Goal: Transaction & Acquisition: Download file/media

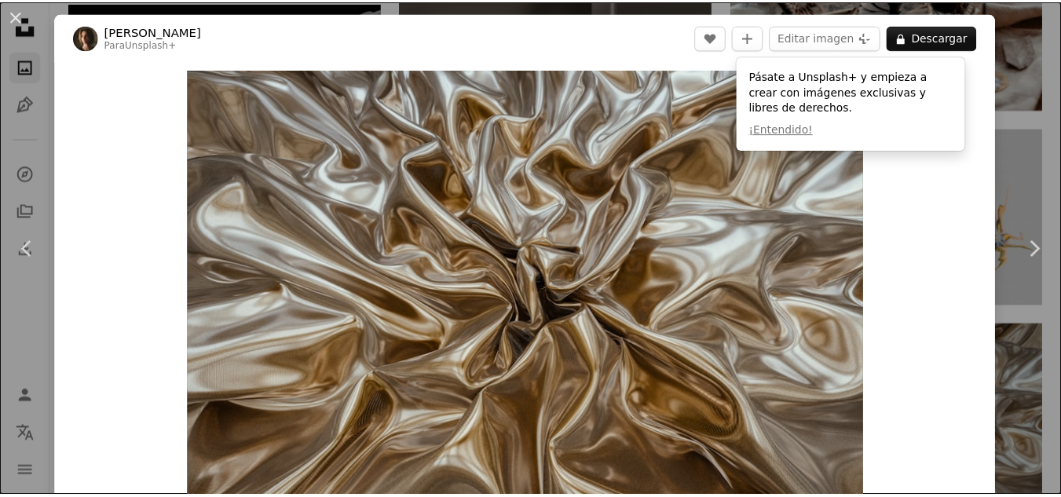
scroll to position [10771, 0]
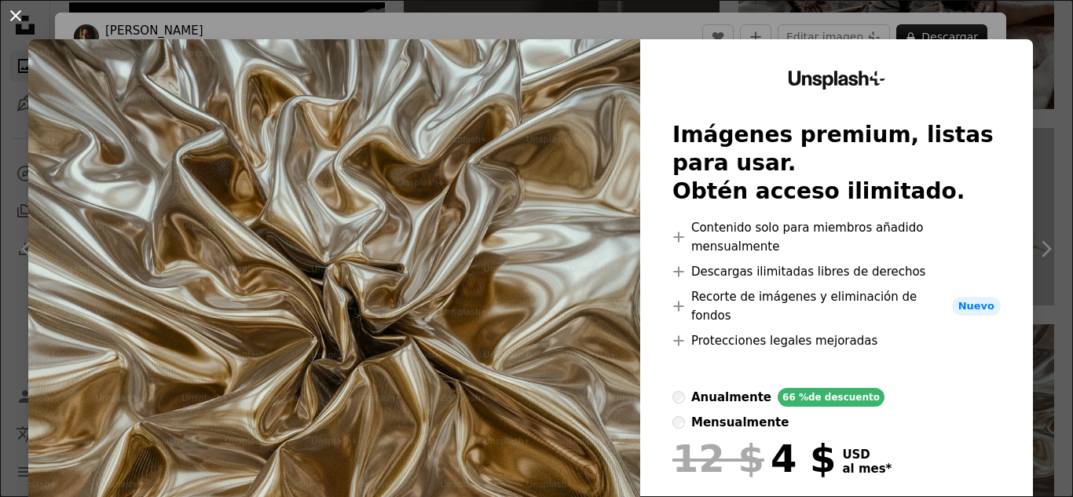
click at [20, 13] on button "An X shape" at bounding box center [15, 15] width 19 height 19
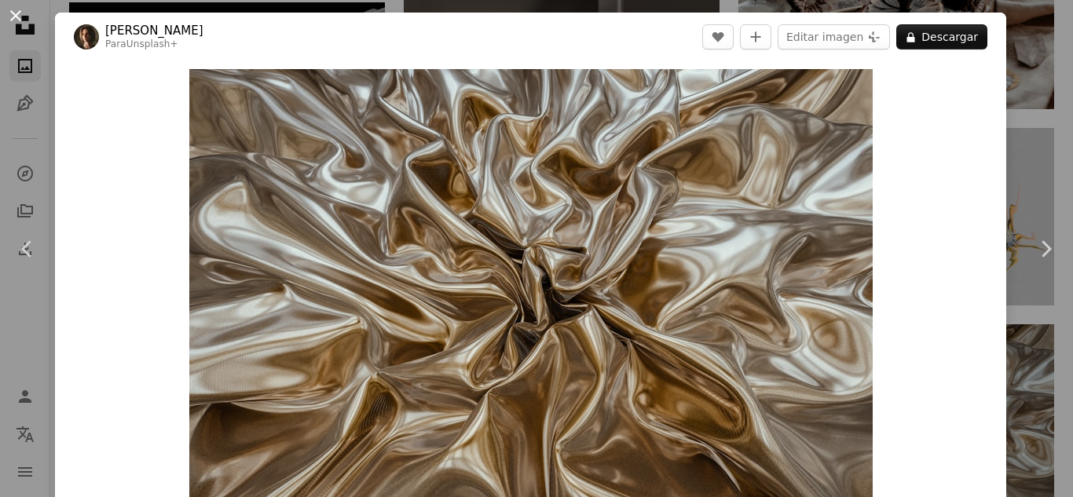
click at [13, 25] on button "An X shape" at bounding box center [15, 15] width 19 height 19
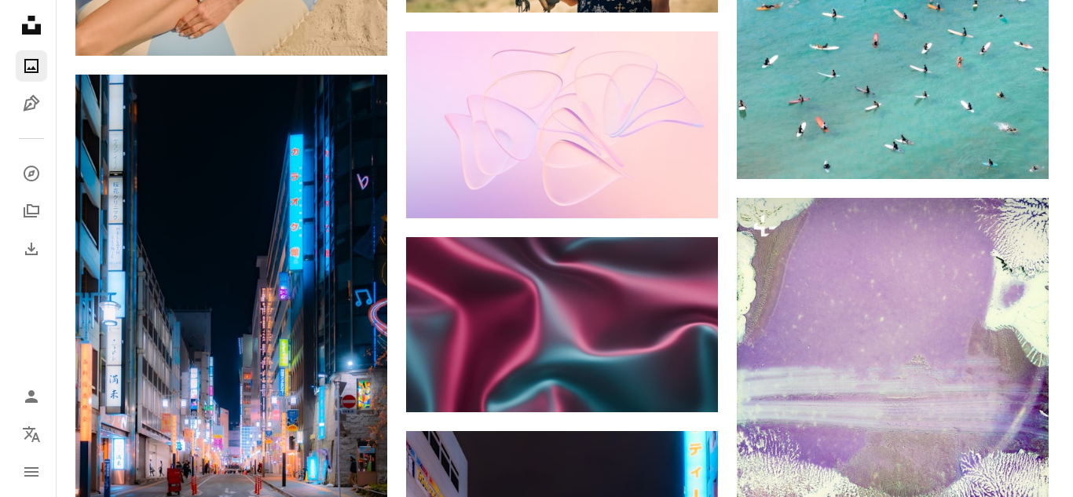
scroll to position [19254, 0]
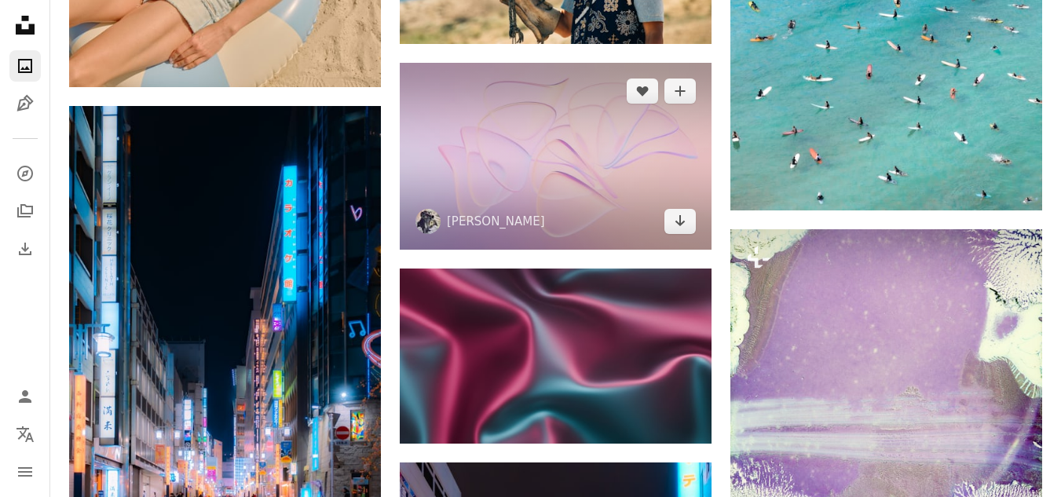
click at [565, 190] on img at bounding box center [556, 156] width 312 height 187
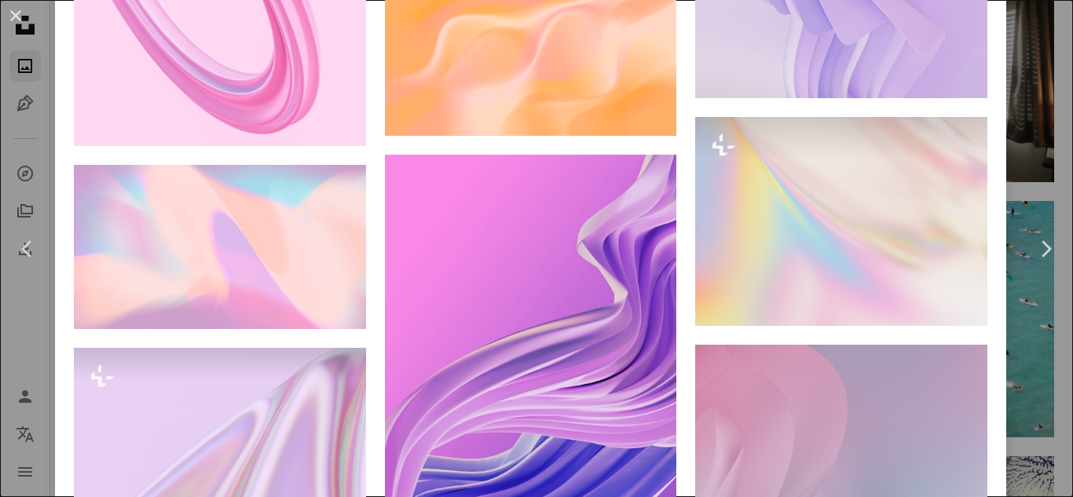
scroll to position [3441, 0]
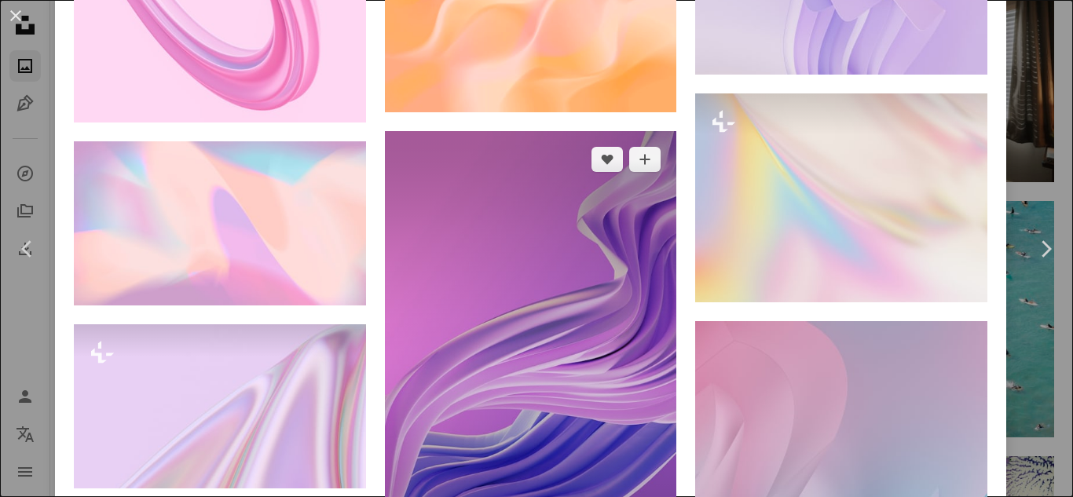
click at [586, 419] on img at bounding box center [531, 375] width 292 height 489
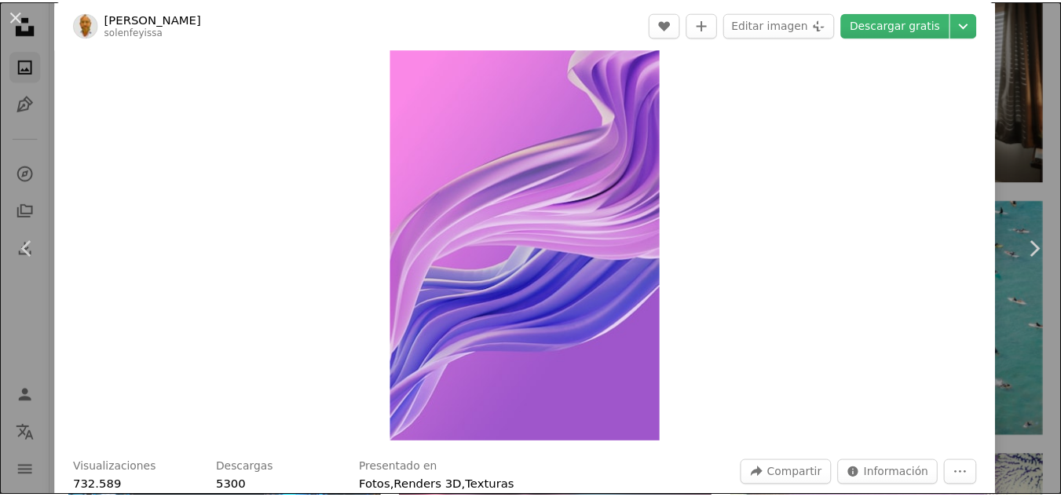
scroll to position [33, 0]
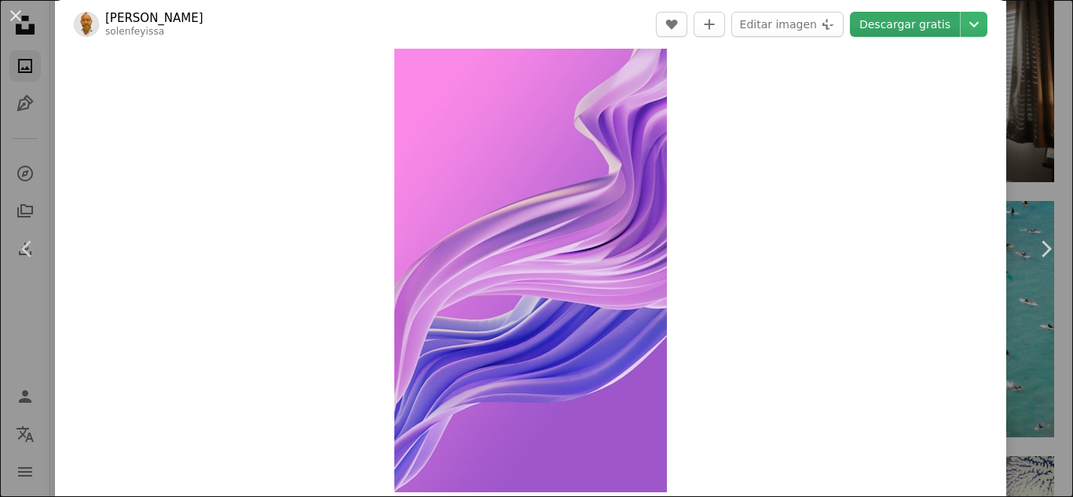
click at [913, 24] on link "Descargar gratis" at bounding box center [905, 24] width 110 height 25
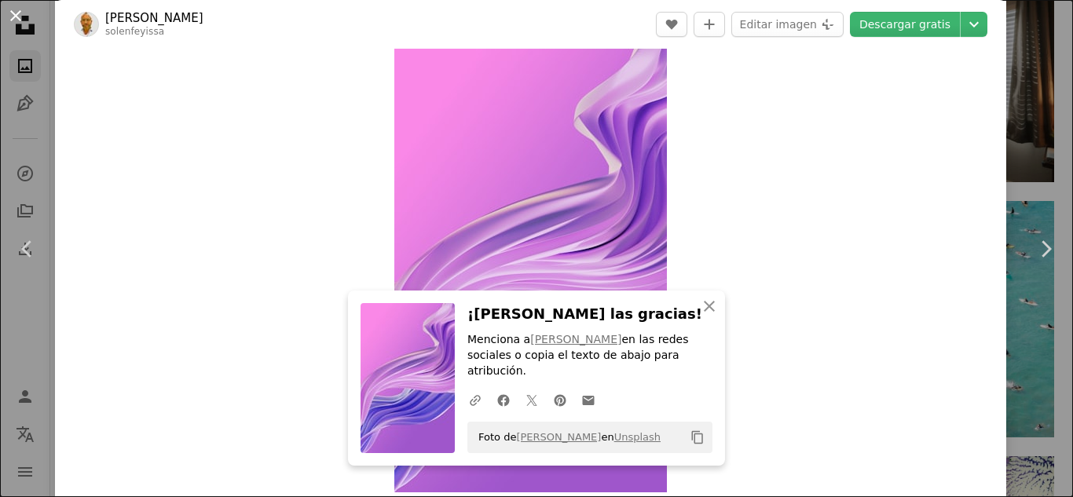
click at [23, 11] on button "An X shape" at bounding box center [15, 15] width 19 height 19
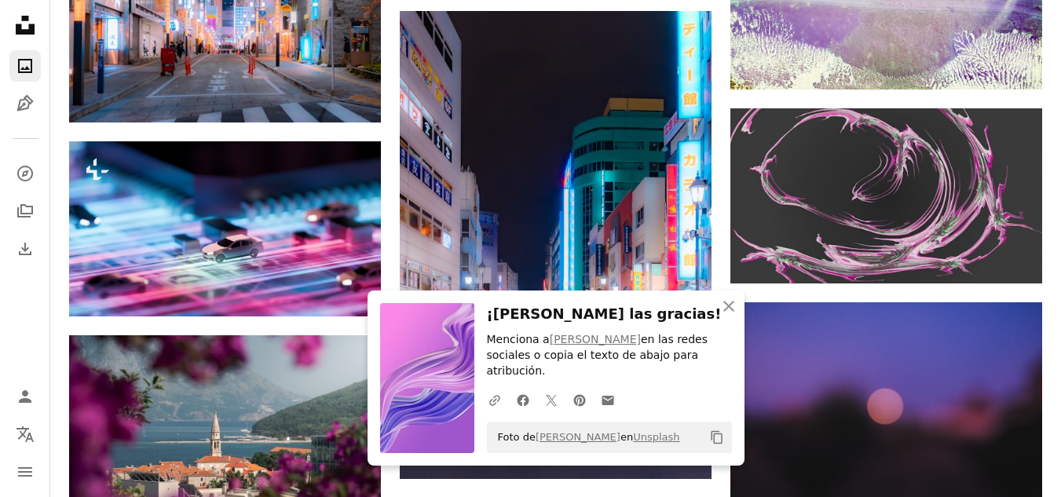
scroll to position [19857, 0]
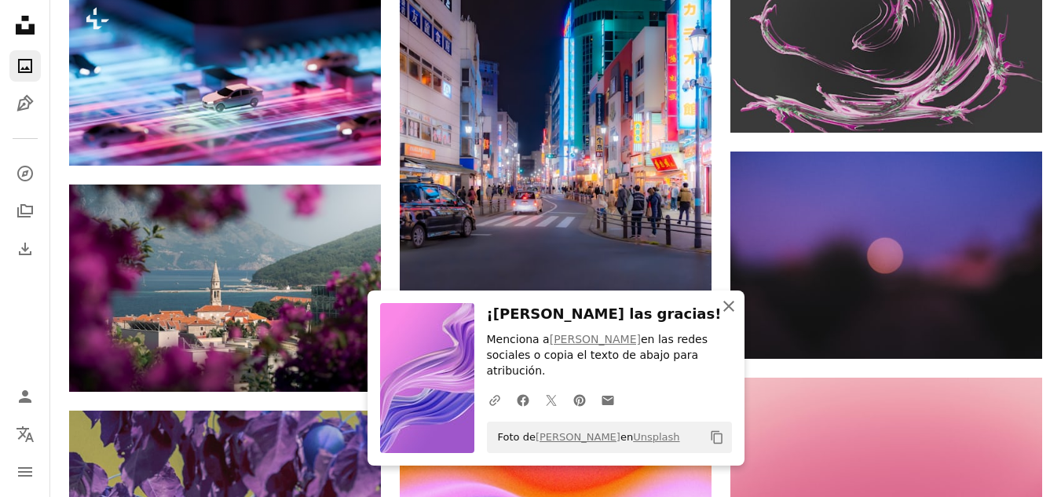
click at [729, 316] on icon "An X shape" at bounding box center [729, 306] width 19 height 19
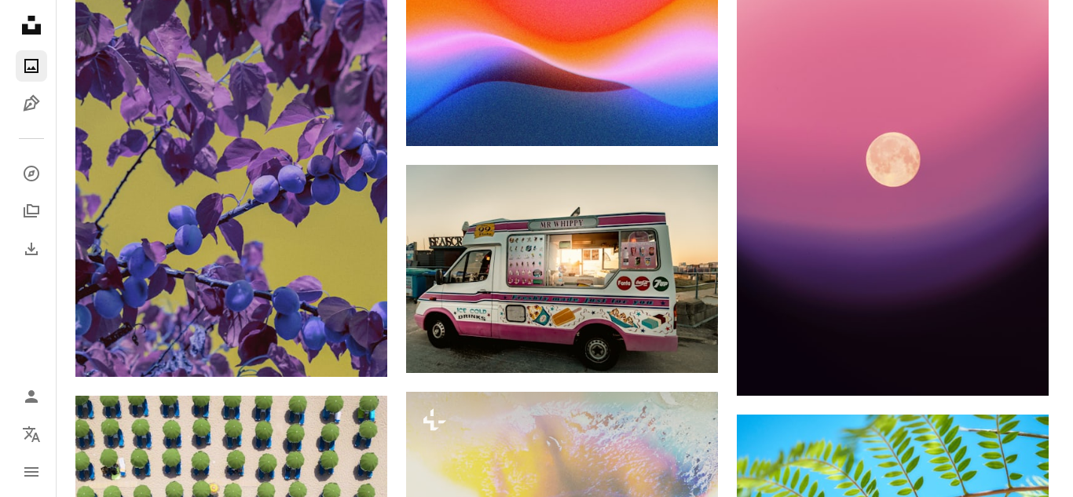
scroll to position [20185, 0]
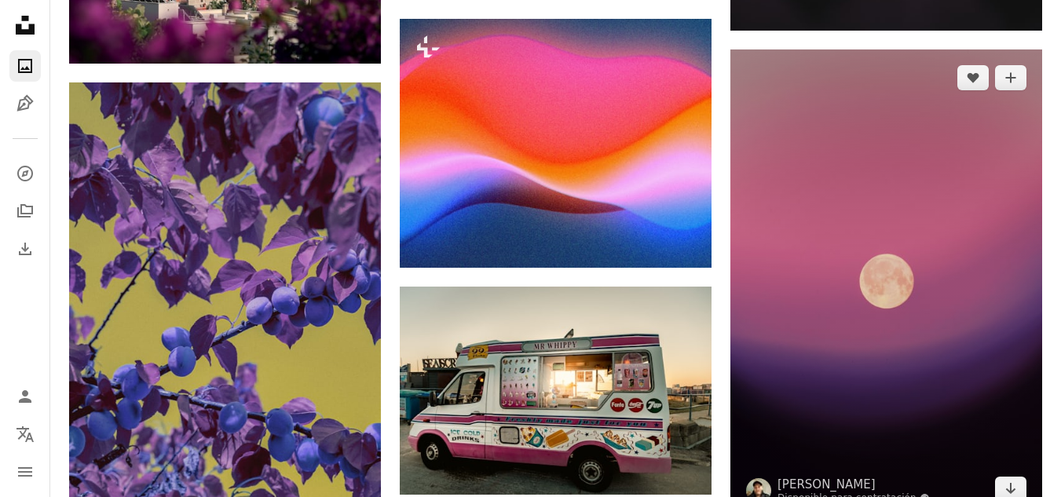
click at [914, 306] on img at bounding box center [887, 283] width 312 height 468
click at [870, 272] on img at bounding box center [887, 283] width 312 height 468
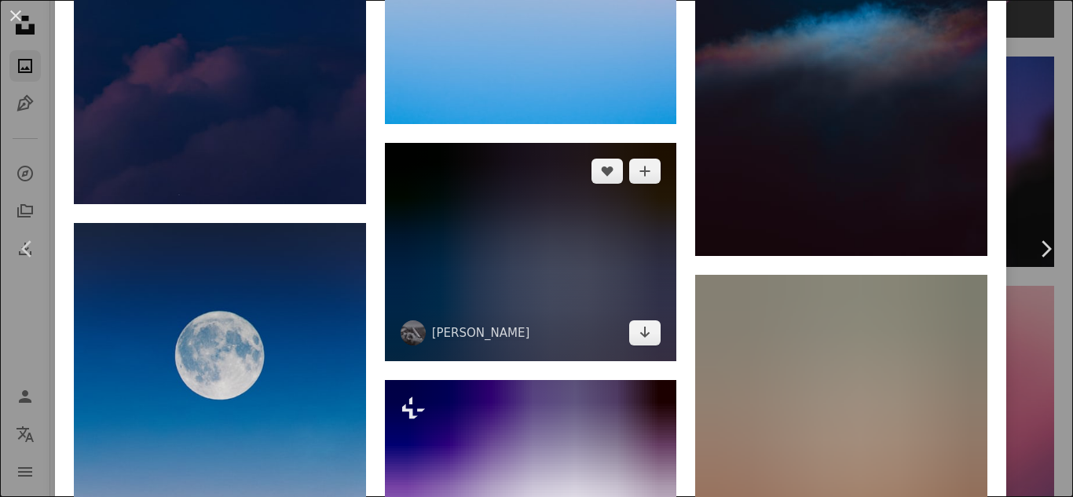
scroll to position [3455, 0]
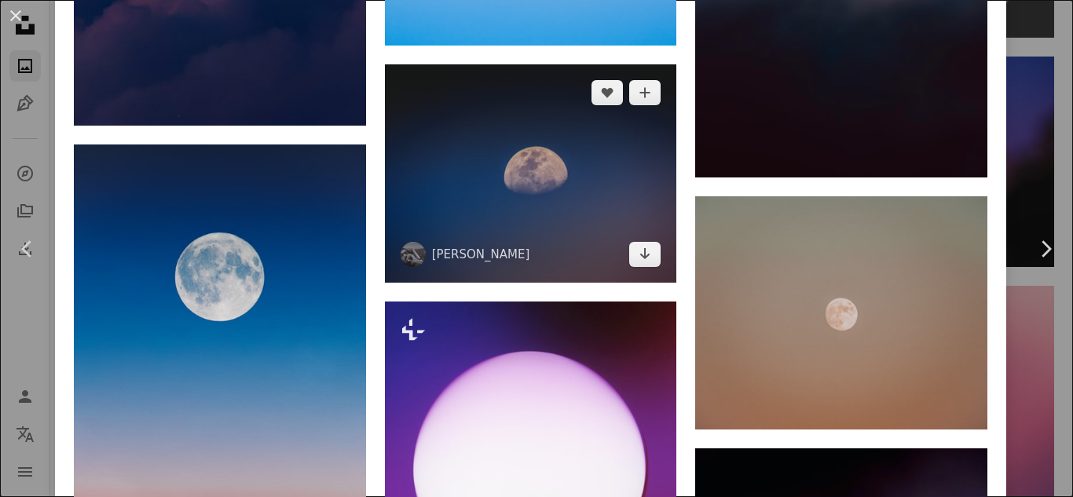
click at [538, 113] on img at bounding box center [531, 173] width 292 height 219
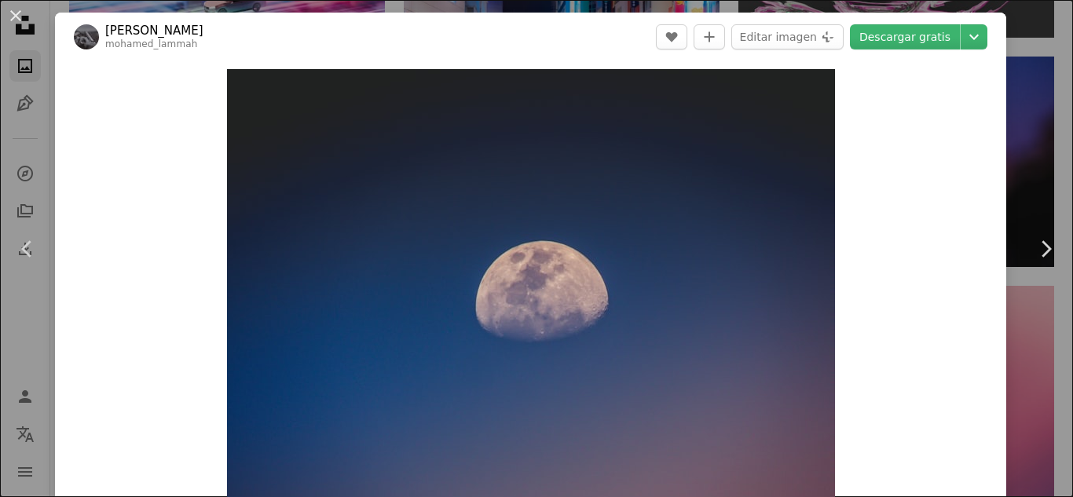
click at [535, 107] on img "Ampliar en esta imagen" at bounding box center [531, 297] width 608 height 456
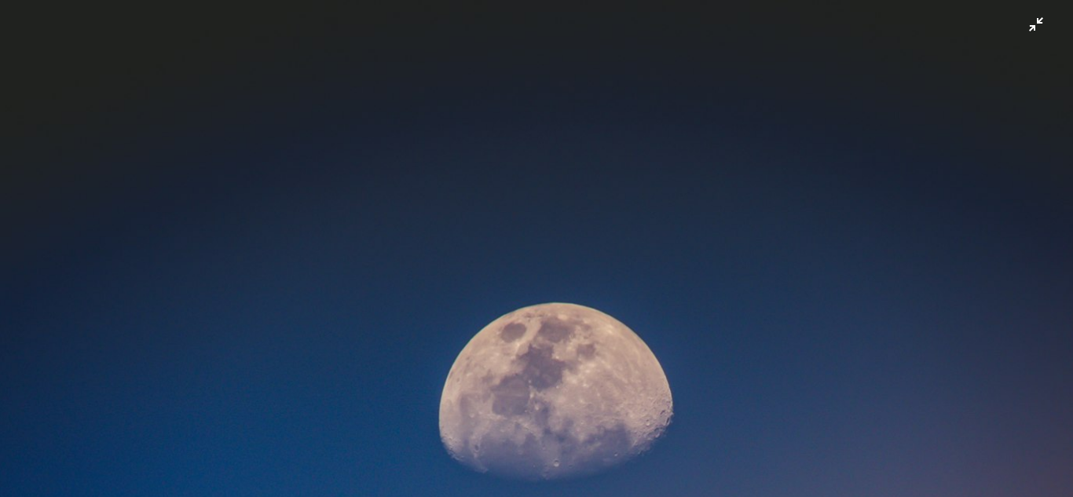
scroll to position [146, 0]
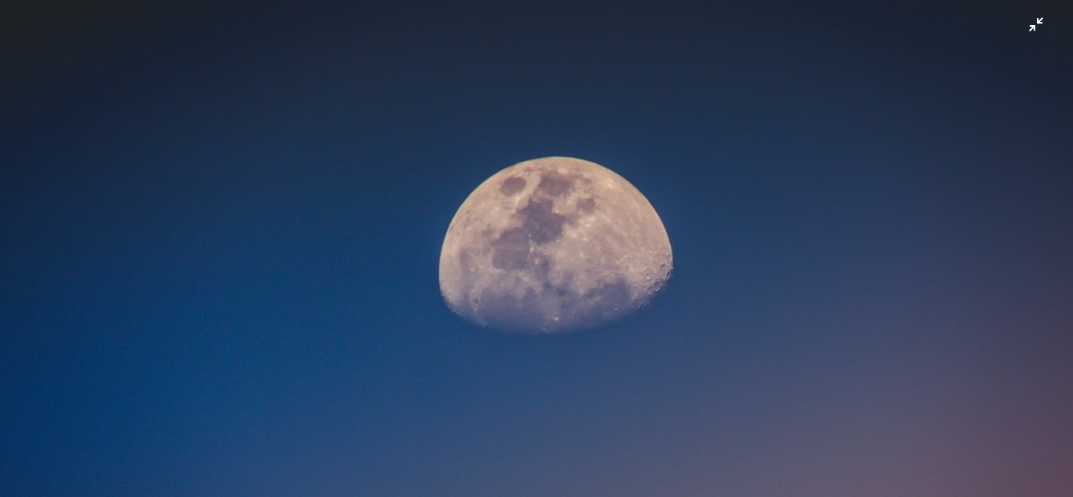
click at [769, 133] on img "Reducir el zoom en esta imagen" at bounding box center [536, 256] width 1075 height 807
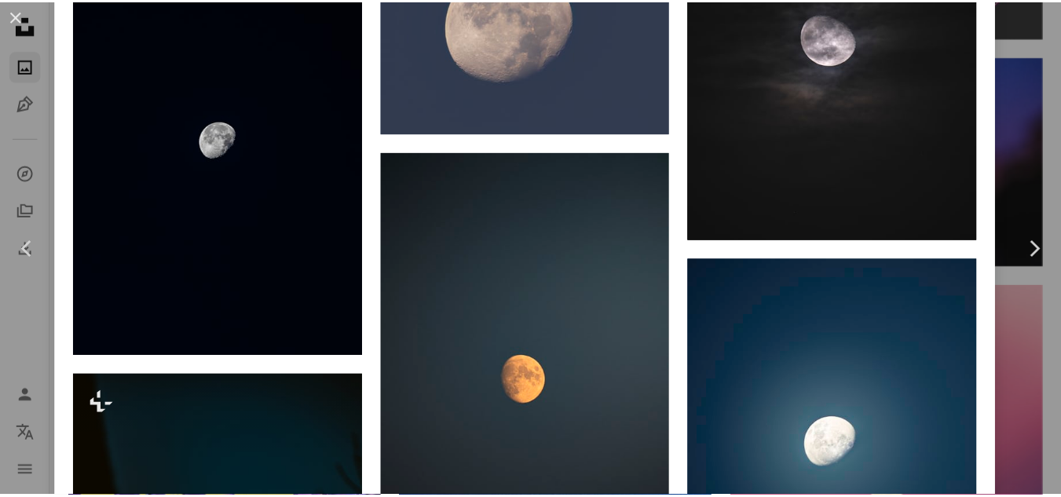
scroll to position [3831, 0]
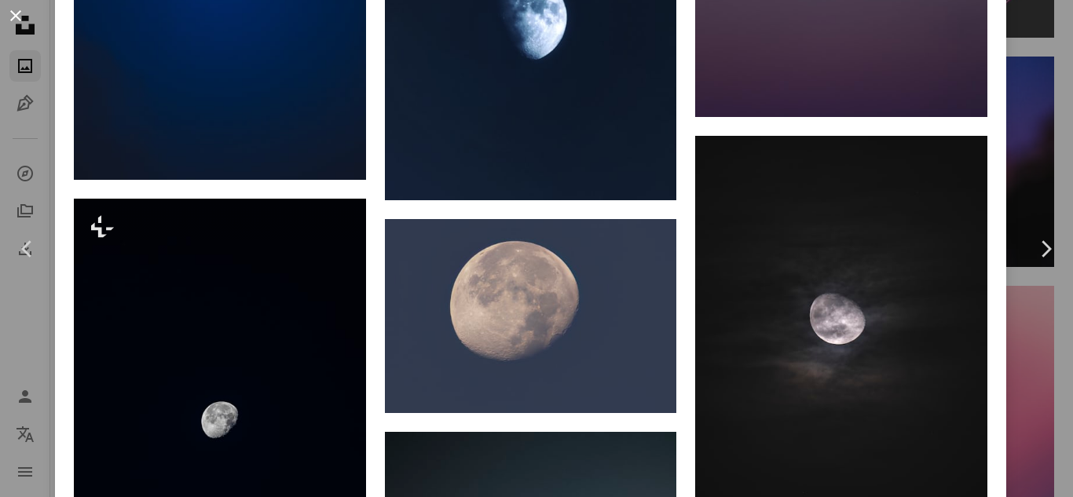
click at [6, 24] on button "An X shape" at bounding box center [15, 15] width 19 height 19
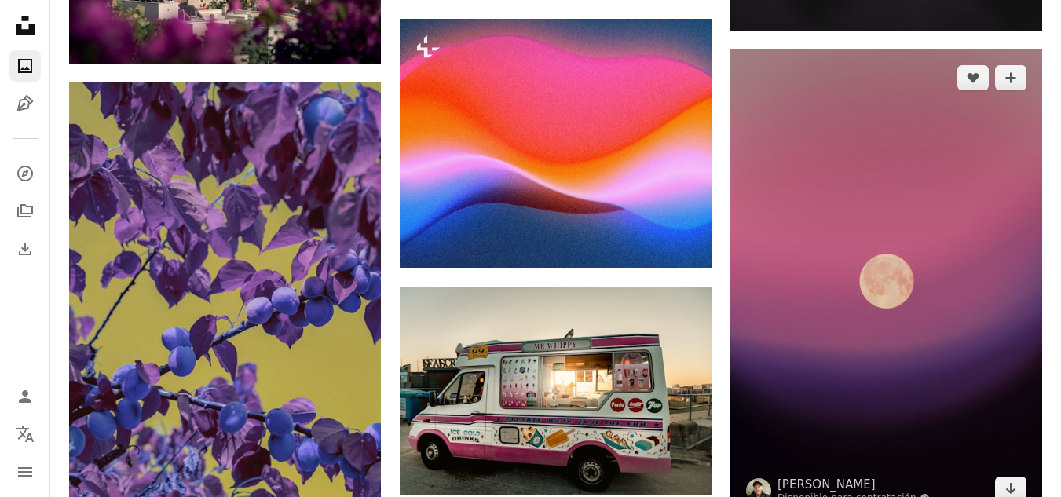
click at [963, 236] on img at bounding box center [887, 283] width 312 height 468
click at [925, 248] on img at bounding box center [887, 283] width 312 height 468
click at [901, 262] on img at bounding box center [887, 283] width 312 height 468
click at [883, 271] on img at bounding box center [887, 283] width 312 height 468
click at [855, 287] on img at bounding box center [887, 283] width 312 height 468
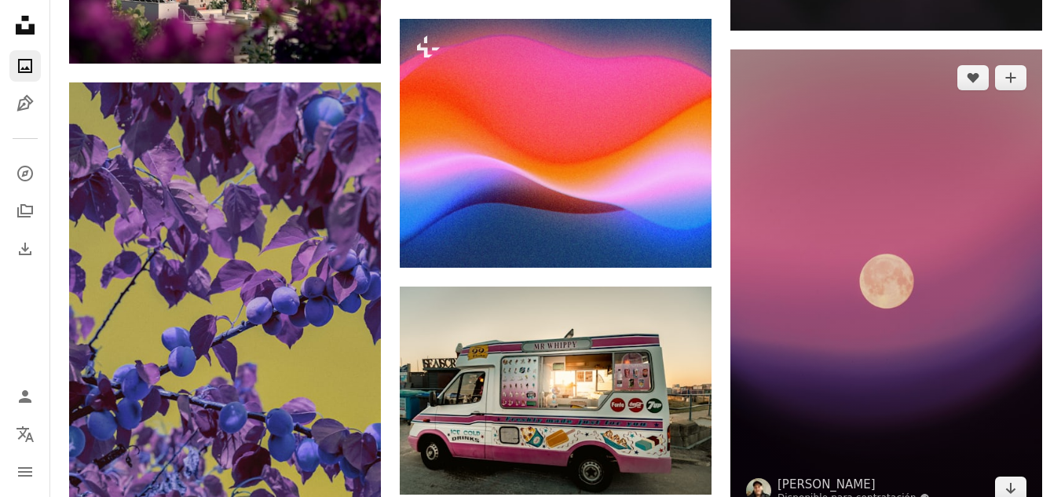
click at [902, 253] on img at bounding box center [887, 283] width 312 height 468
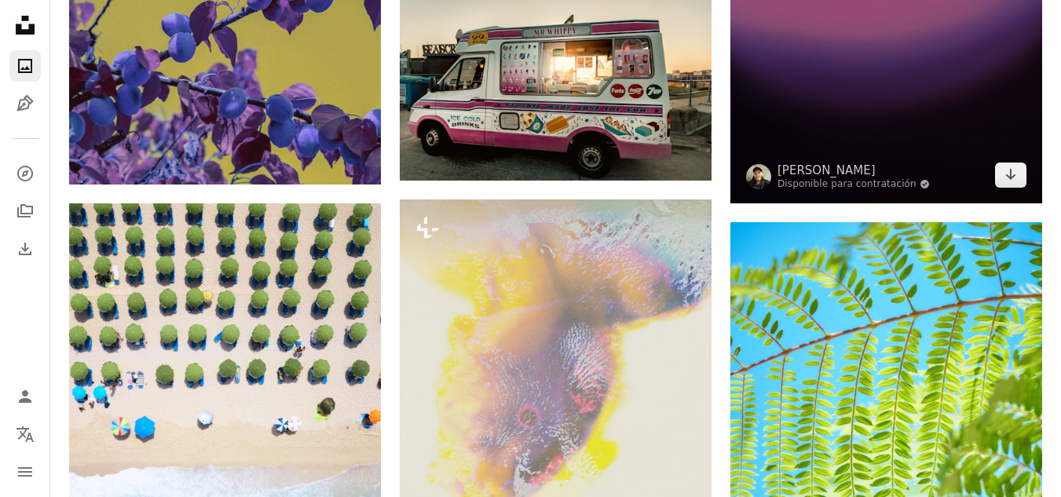
scroll to position [20342, 0]
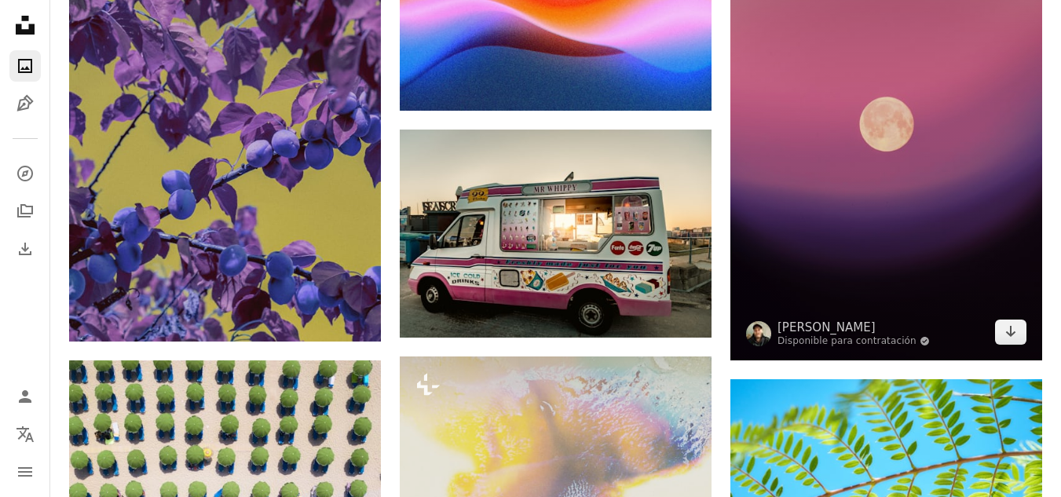
click at [890, 302] on img at bounding box center [887, 126] width 312 height 468
click at [882, 221] on img at bounding box center [887, 126] width 312 height 468
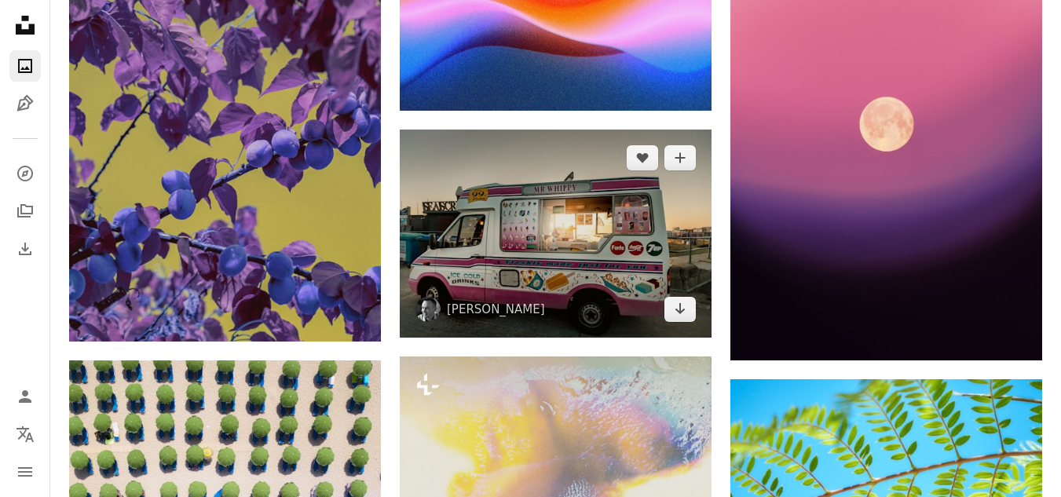
click at [562, 258] on img at bounding box center [556, 233] width 312 height 207
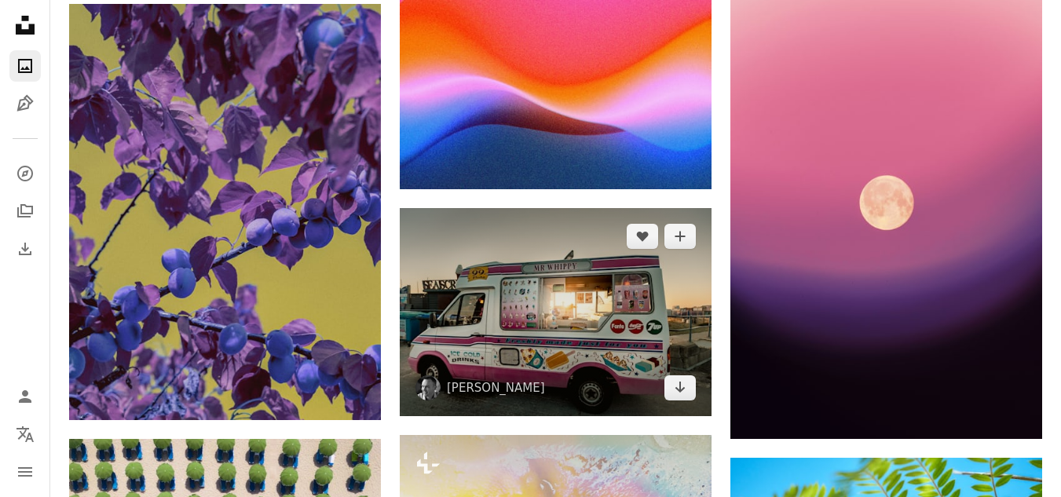
scroll to position [20185, 0]
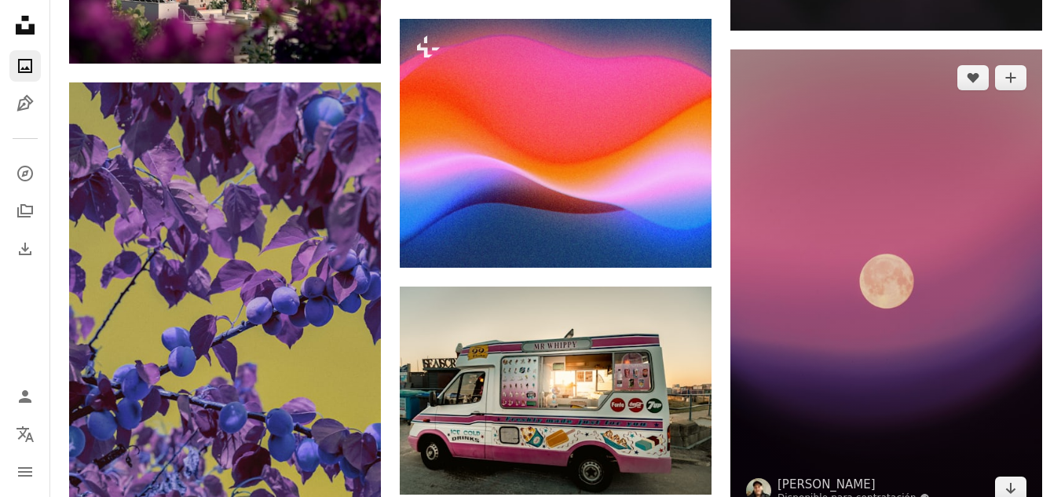
click at [855, 311] on img at bounding box center [887, 283] width 312 height 468
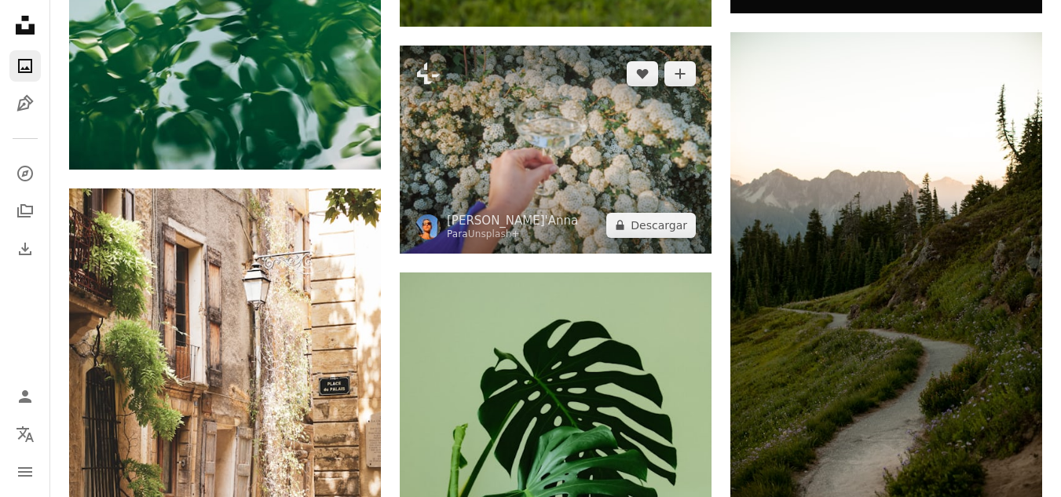
scroll to position [21992, 0]
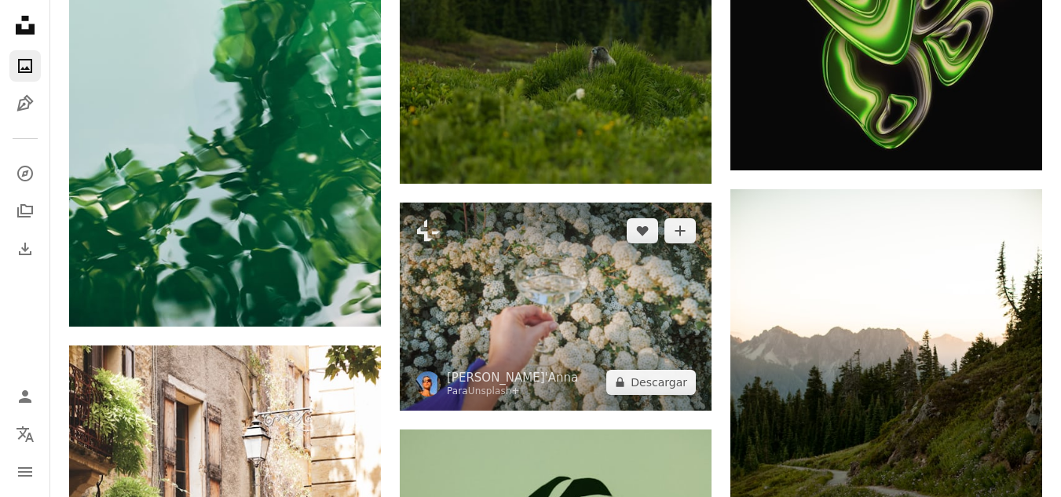
click at [432, 345] on img at bounding box center [556, 306] width 312 height 207
click at [519, 328] on img at bounding box center [556, 306] width 312 height 207
click at [597, 311] on img at bounding box center [556, 306] width 312 height 207
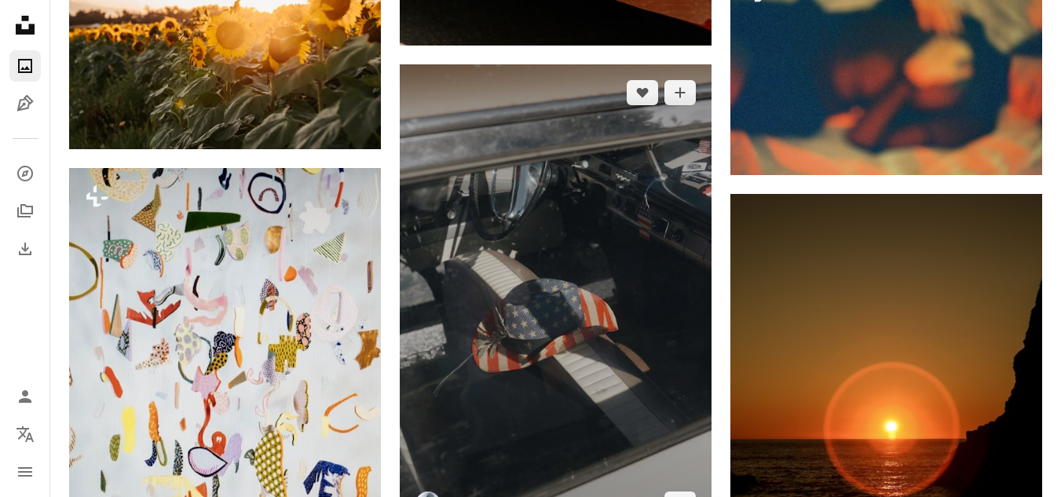
scroll to position [26312, 0]
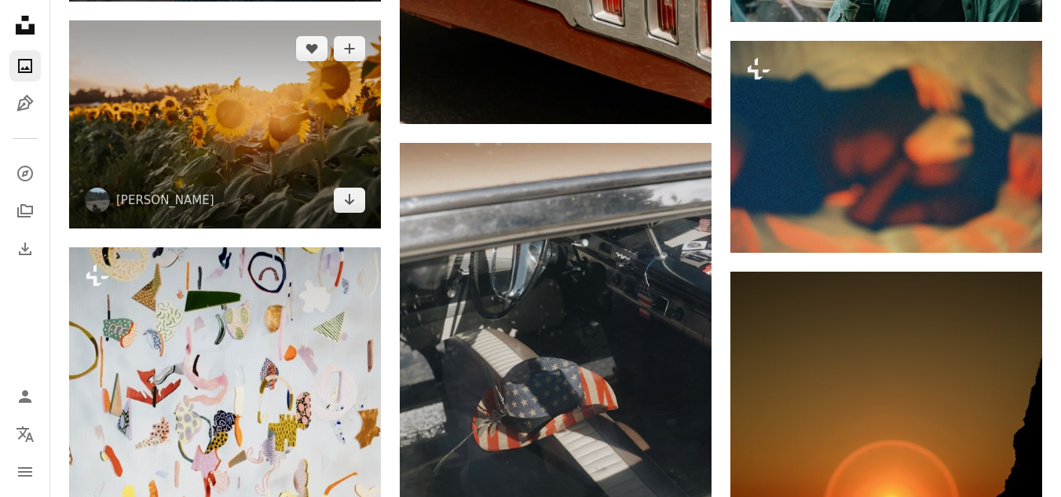
click at [325, 132] on img at bounding box center [225, 123] width 312 height 207
click at [318, 122] on img at bounding box center [225, 123] width 312 height 207
click at [181, 106] on img at bounding box center [225, 123] width 312 height 207
click at [268, 108] on img at bounding box center [225, 123] width 312 height 207
click at [355, 205] on icon "Arrow pointing down" at bounding box center [349, 199] width 13 height 19
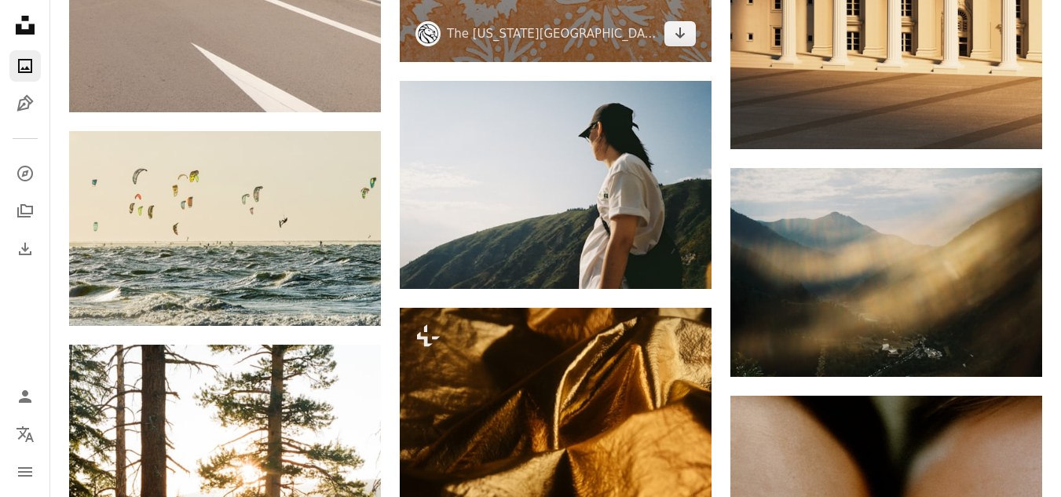
scroll to position [31182, 0]
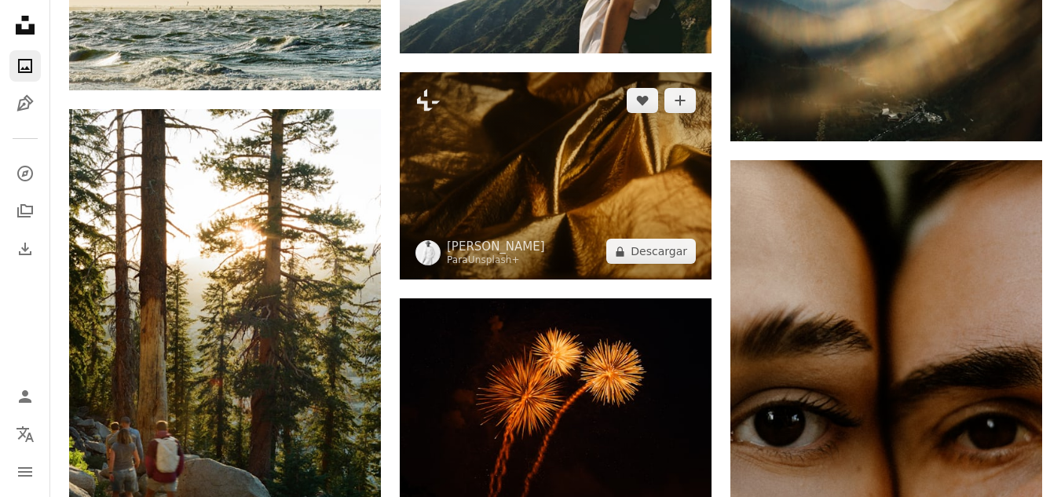
click at [665, 203] on img at bounding box center [556, 175] width 312 height 207
click at [588, 189] on img at bounding box center [556, 175] width 312 height 207
click at [628, 192] on img at bounding box center [556, 175] width 312 height 207
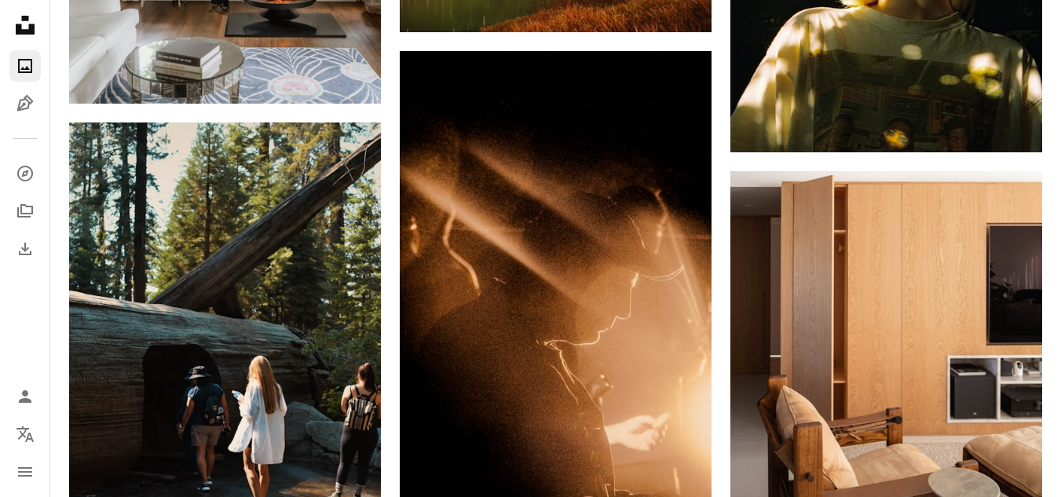
scroll to position [32674, 0]
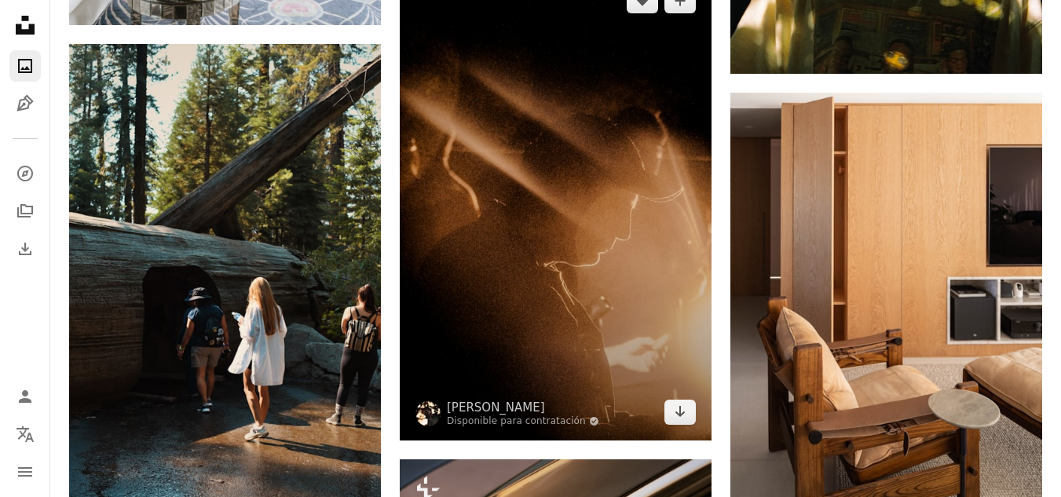
click at [694, 159] on img at bounding box center [556, 207] width 312 height 468
click at [647, 205] on img at bounding box center [556, 207] width 312 height 468
click at [608, 217] on img at bounding box center [556, 207] width 312 height 468
drag, startPoint x: 606, startPoint y: 217, endPoint x: 668, endPoint y: 136, distance: 101.5
click at [668, 136] on img at bounding box center [556, 207] width 312 height 468
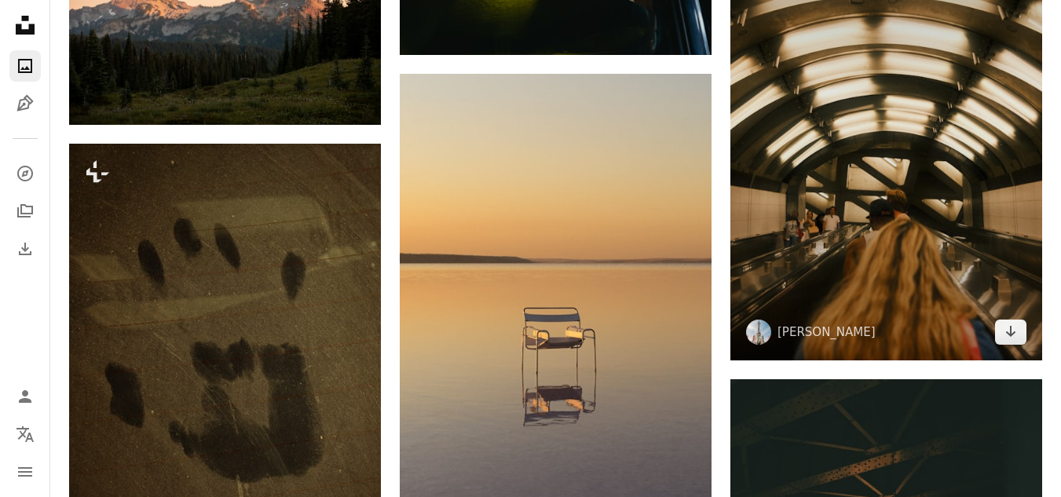
scroll to position [33617, 0]
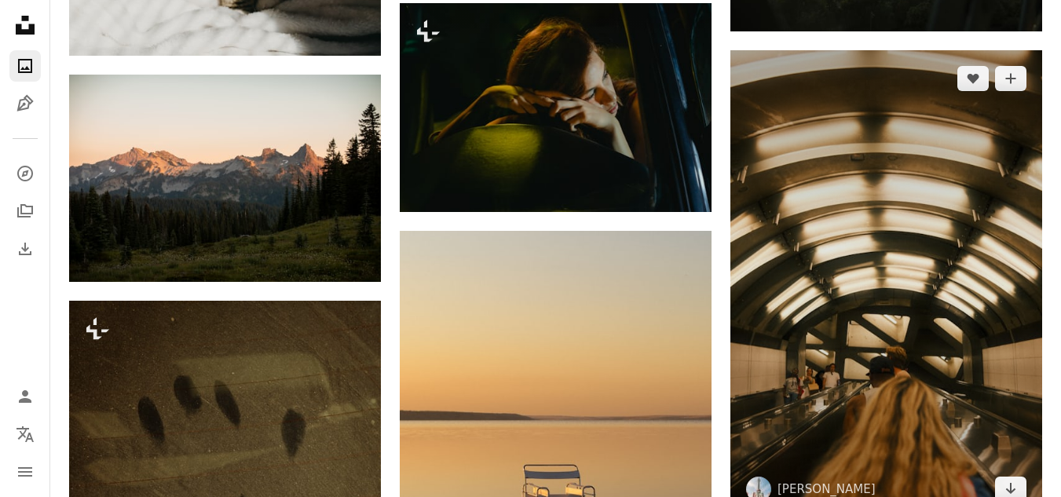
click at [929, 236] on img at bounding box center [887, 284] width 312 height 468
click at [857, 288] on img at bounding box center [887, 284] width 312 height 468
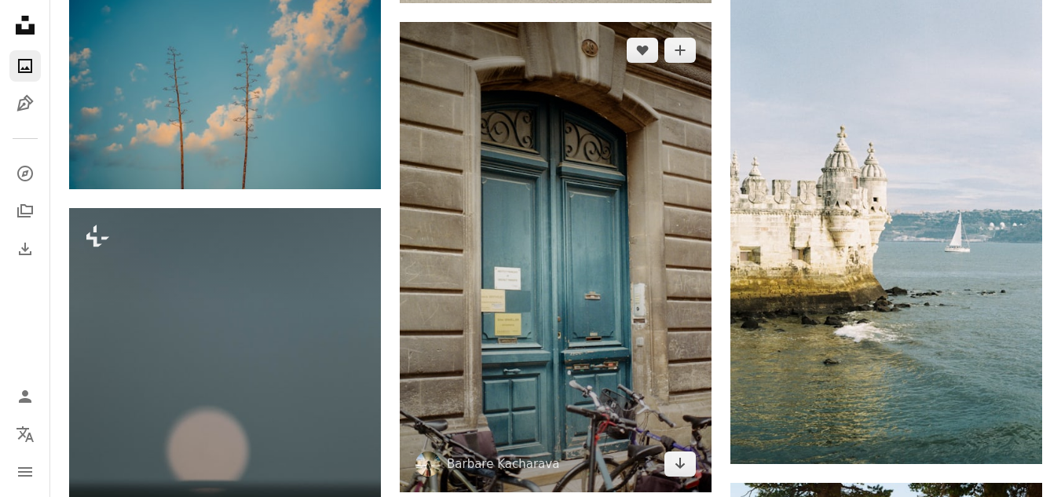
scroll to position [42414, 0]
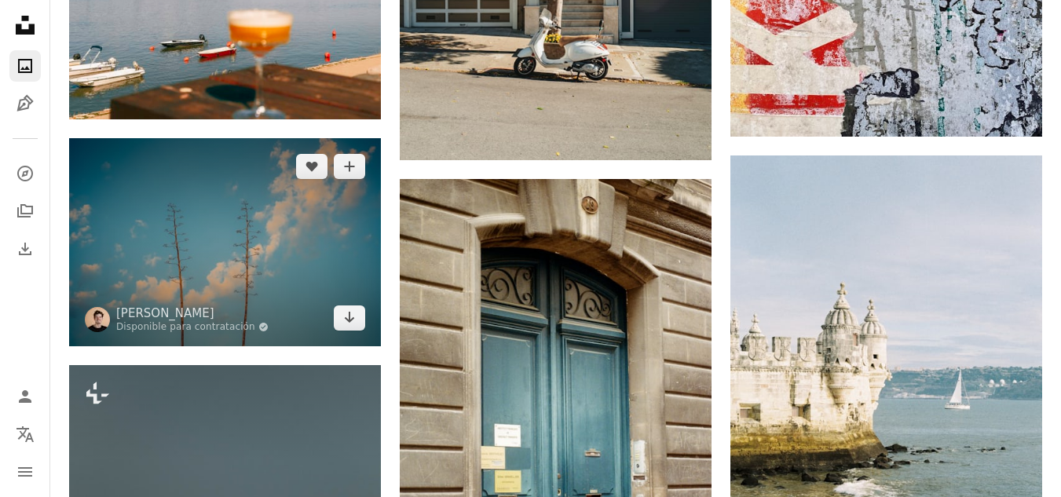
click at [313, 310] on img at bounding box center [225, 241] width 312 height 207
click at [248, 258] on img at bounding box center [225, 241] width 312 height 207
click at [230, 271] on img at bounding box center [225, 241] width 312 height 207
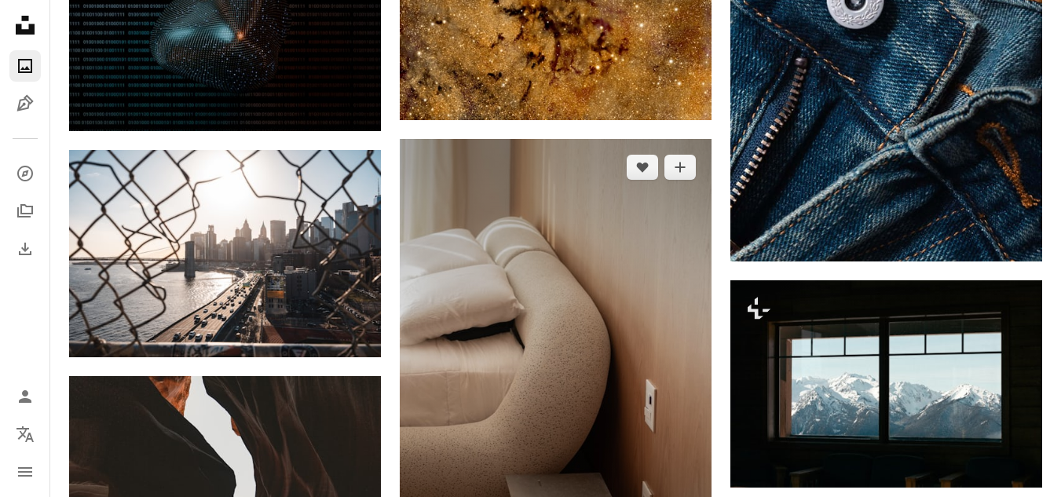
scroll to position [53176, 0]
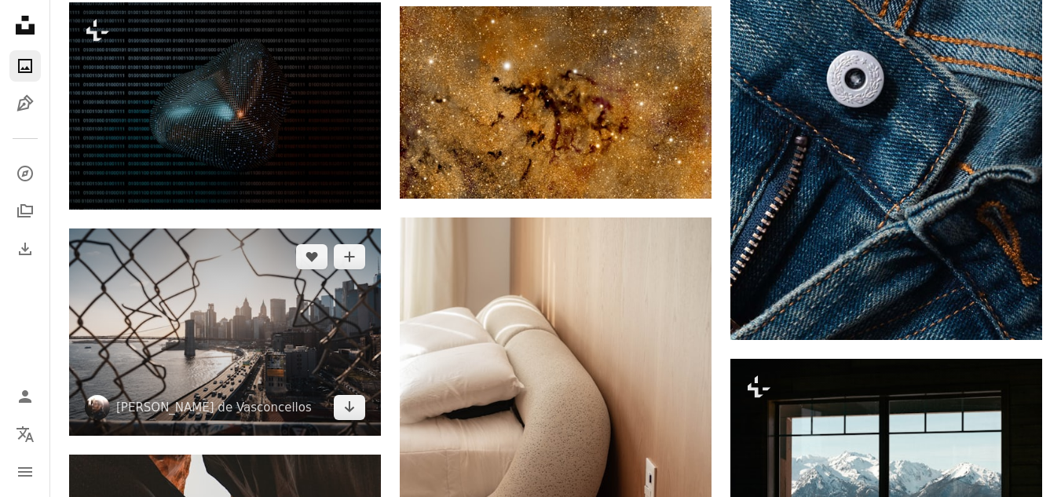
click at [210, 333] on img at bounding box center [225, 332] width 312 height 207
click at [353, 400] on icon "Arrow pointing down" at bounding box center [349, 406] width 13 height 19
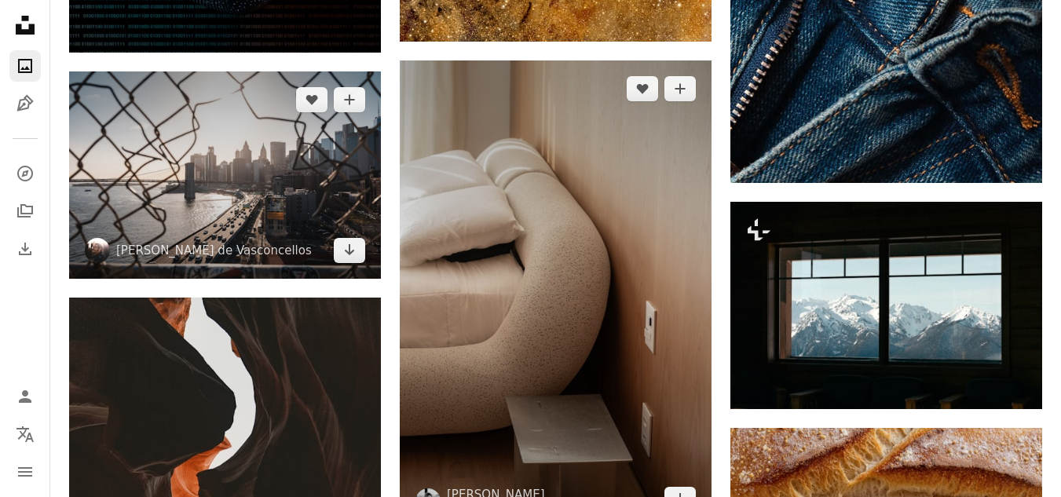
scroll to position [53097, 0]
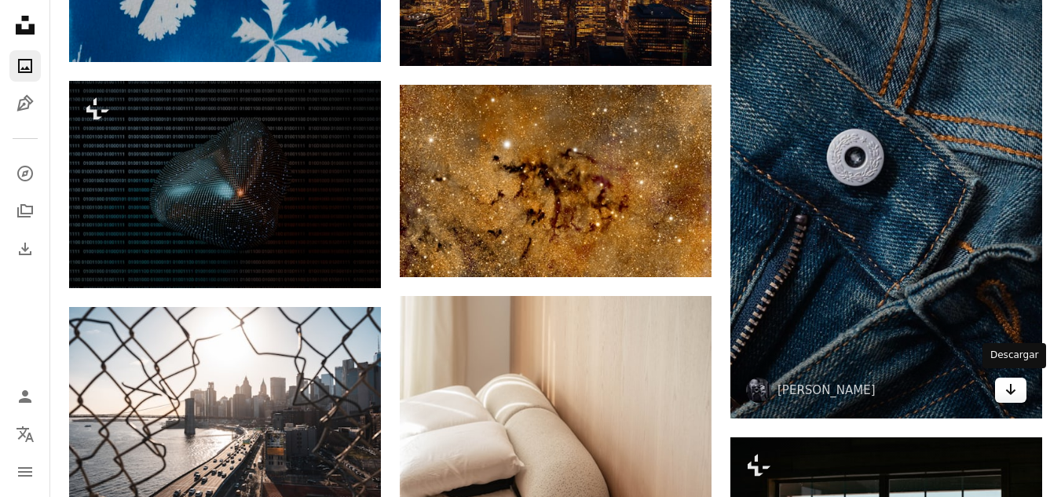
click at [1004, 388] on link "Arrow pointing down" at bounding box center [1010, 390] width 31 height 25
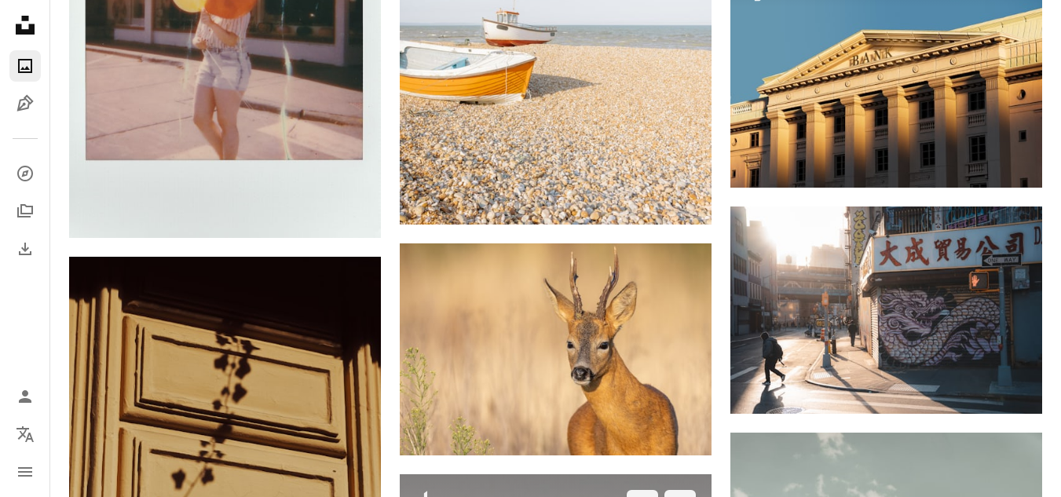
scroll to position [56475, 0]
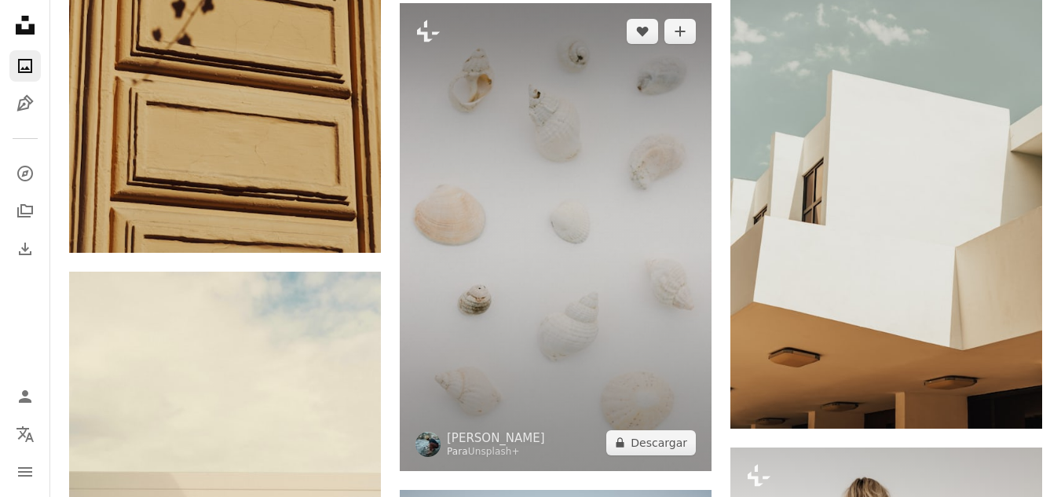
click at [449, 240] on img at bounding box center [556, 237] width 312 height 468
click at [526, 224] on img at bounding box center [556, 237] width 312 height 468
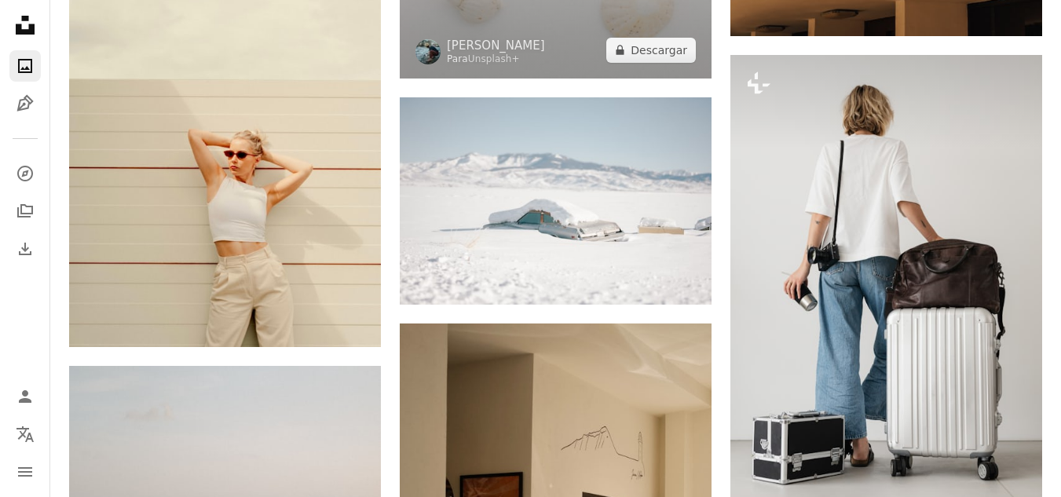
scroll to position [56710, 0]
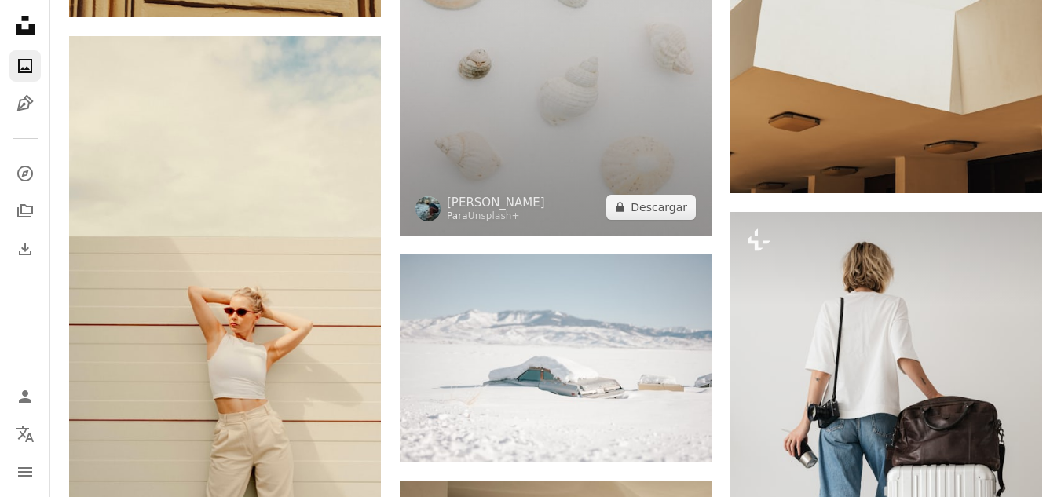
click at [533, 156] on img at bounding box center [556, 1] width 312 height 468
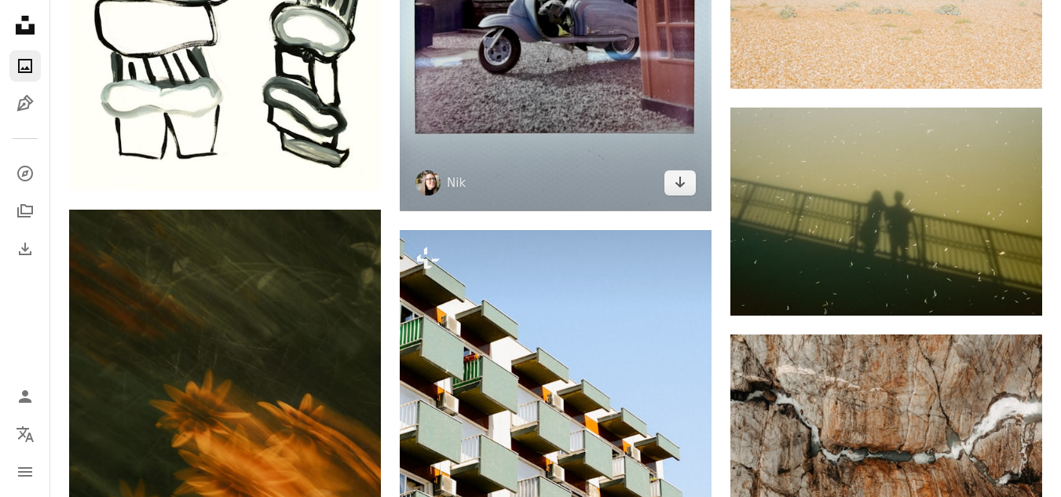
scroll to position [58753, 0]
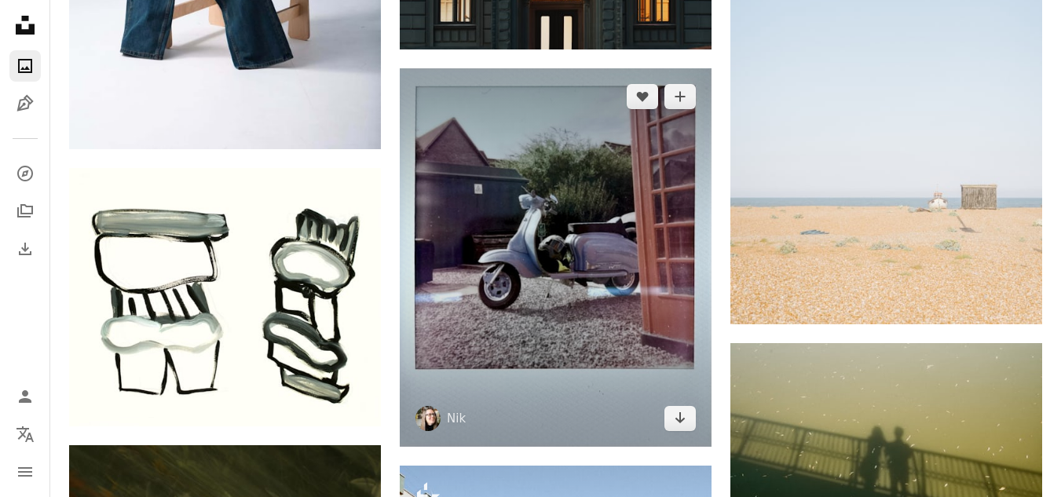
click at [599, 235] on img at bounding box center [556, 257] width 312 height 379
click at [580, 298] on img at bounding box center [556, 257] width 312 height 379
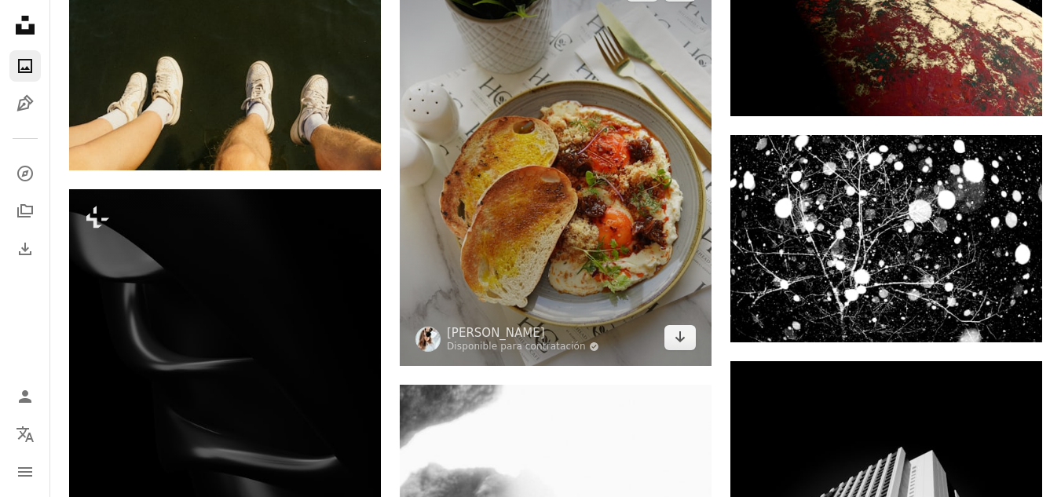
scroll to position [60009, 0]
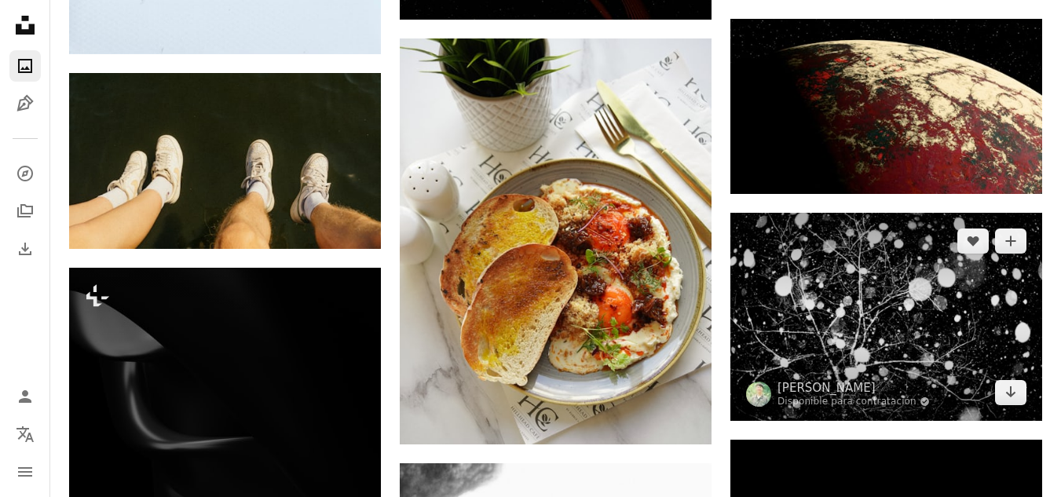
click at [771, 287] on img at bounding box center [887, 316] width 312 height 207
click at [979, 350] on img at bounding box center [887, 316] width 312 height 207
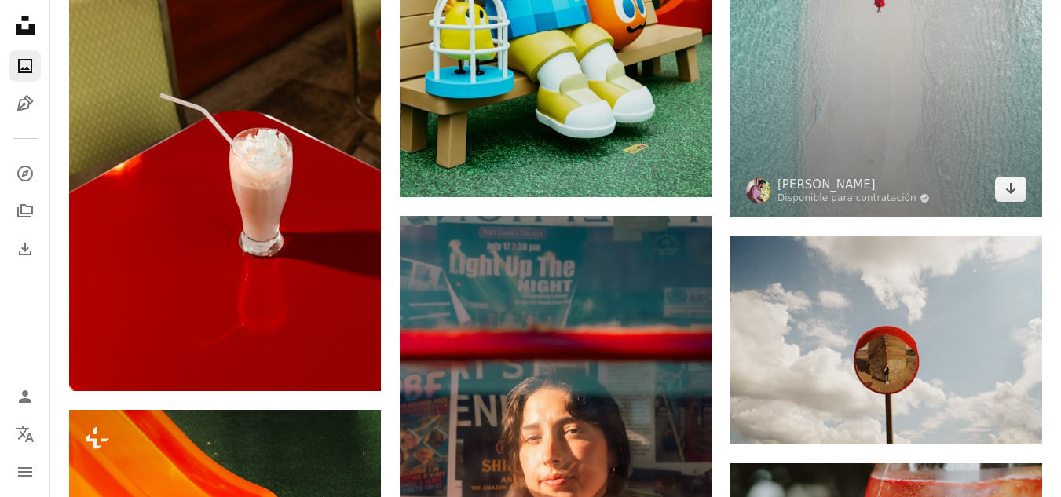
scroll to position [78312, 0]
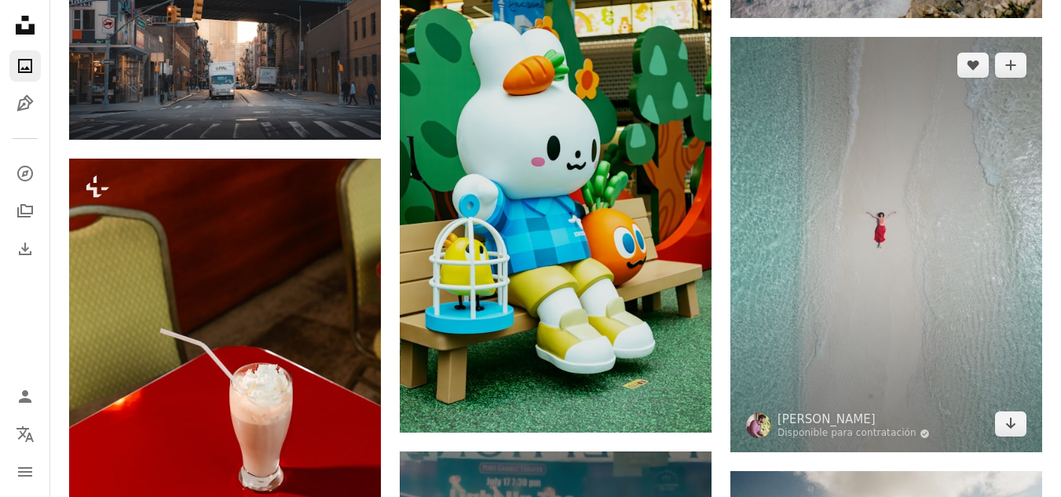
click at [867, 213] on img at bounding box center [887, 245] width 312 height 416
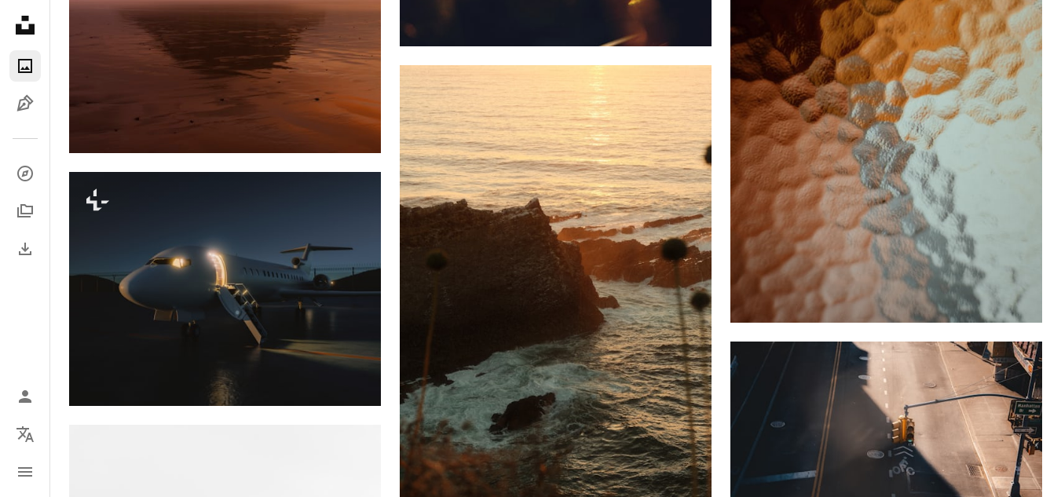
scroll to position [79254, 0]
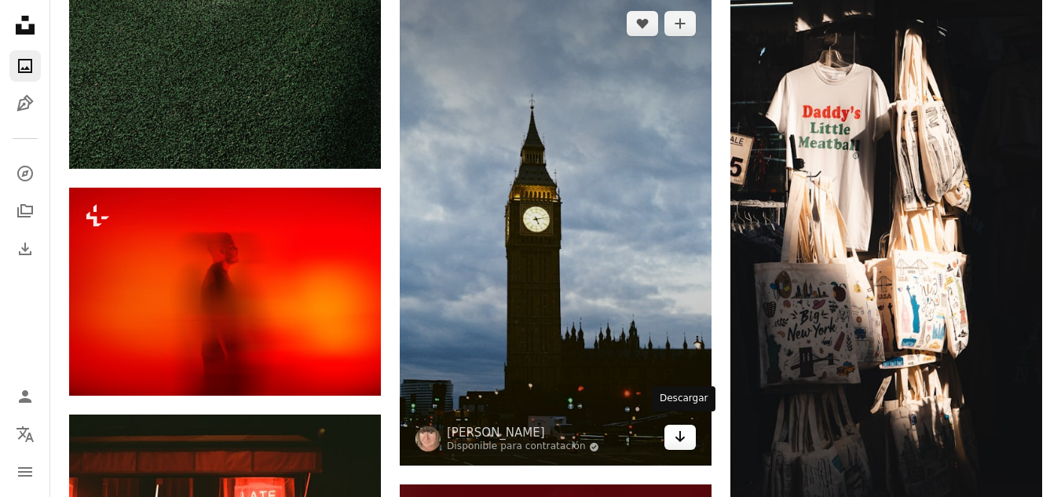
click at [680, 437] on icon "Arrow pointing down" at bounding box center [680, 436] width 13 height 19
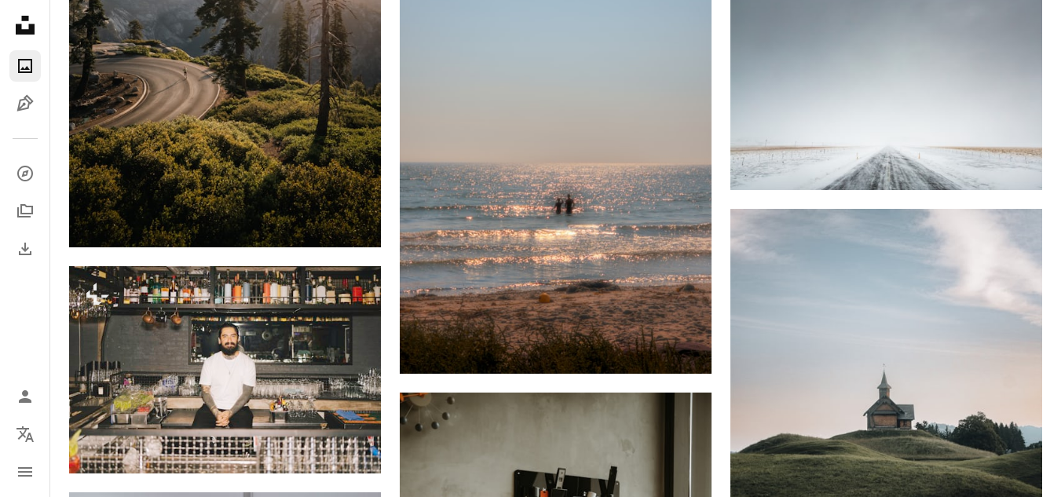
scroll to position [92529, 0]
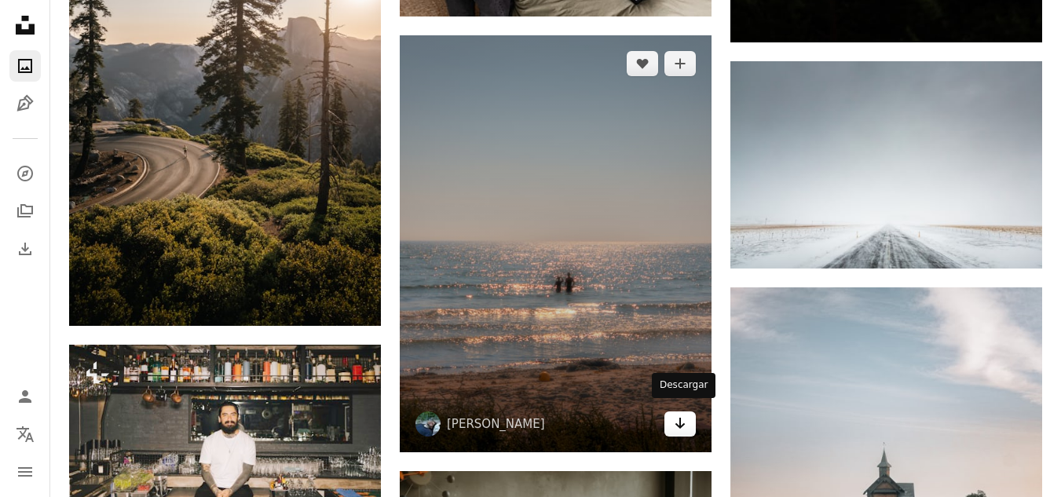
click at [679, 416] on icon "Arrow pointing down" at bounding box center [680, 423] width 13 height 19
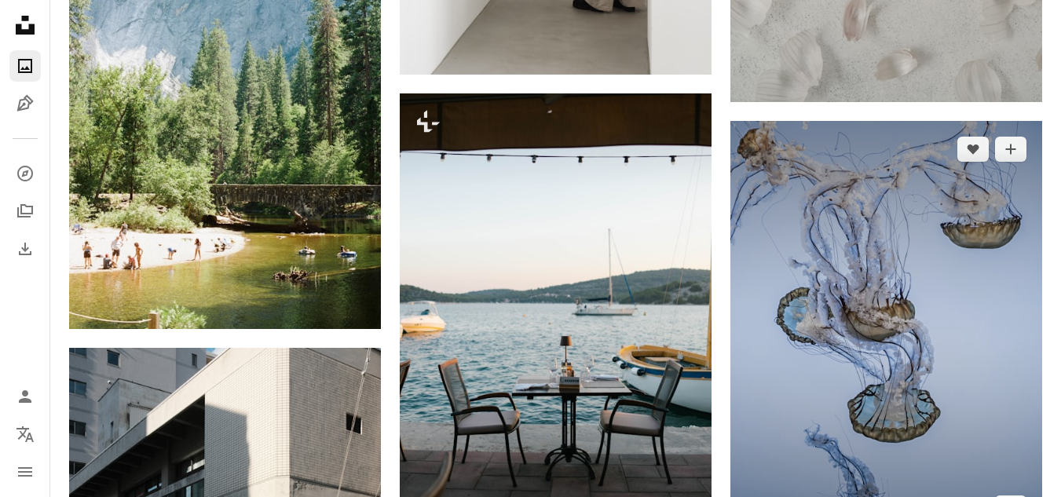
scroll to position [1571, 0]
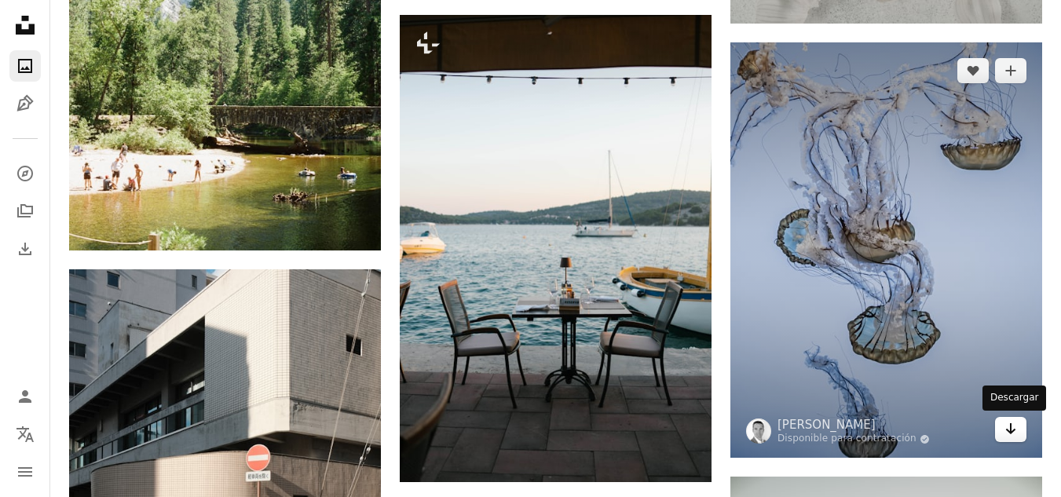
click at [1002, 425] on link "Arrow pointing down" at bounding box center [1010, 429] width 31 height 25
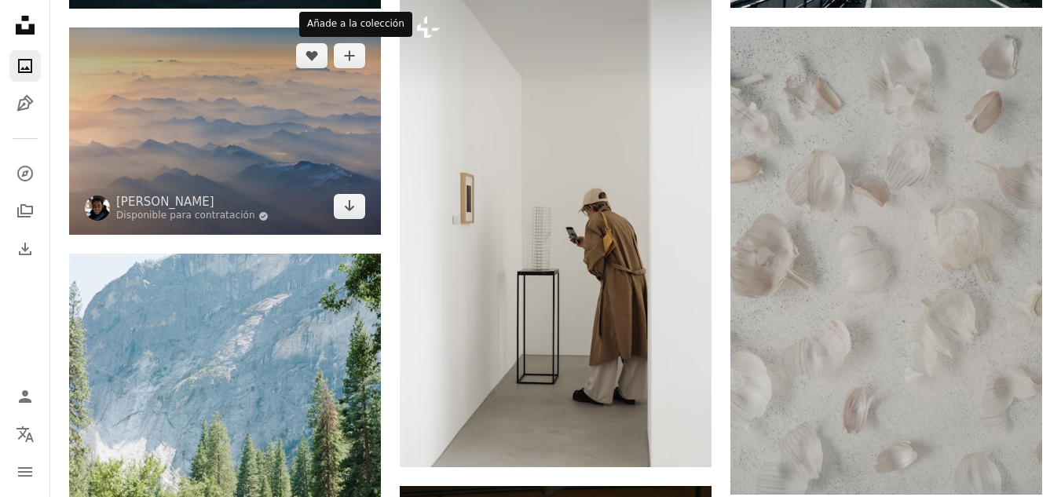
scroll to position [943, 0]
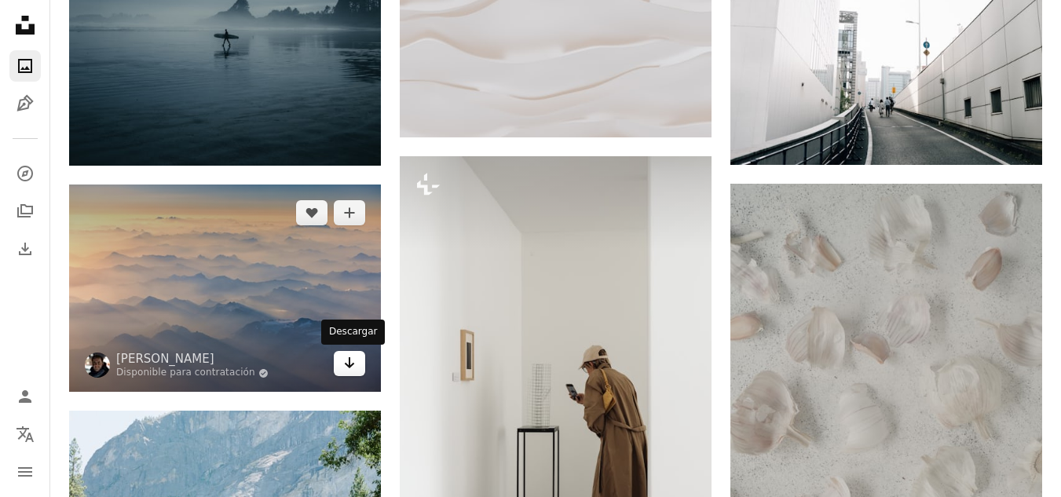
click at [339, 362] on link "Arrow pointing down" at bounding box center [349, 363] width 31 height 25
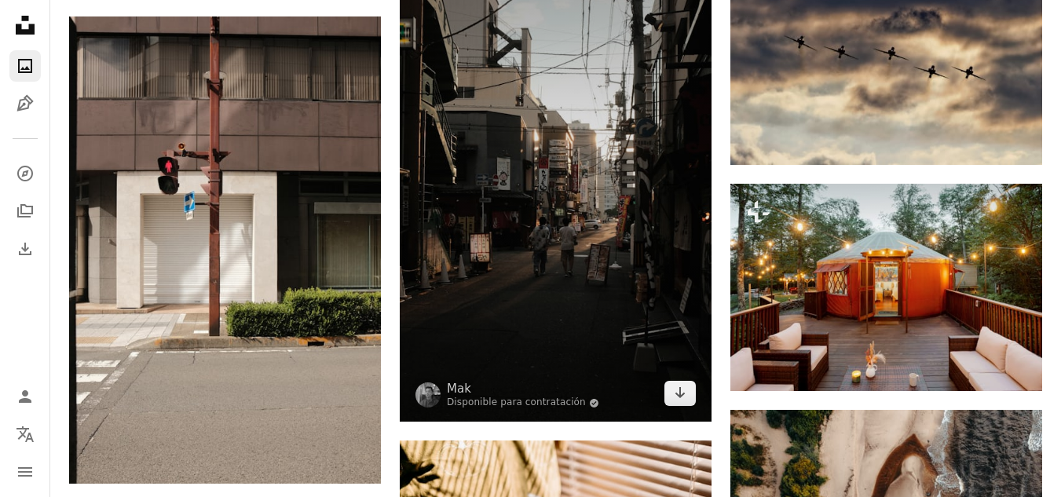
scroll to position [12646, 0]
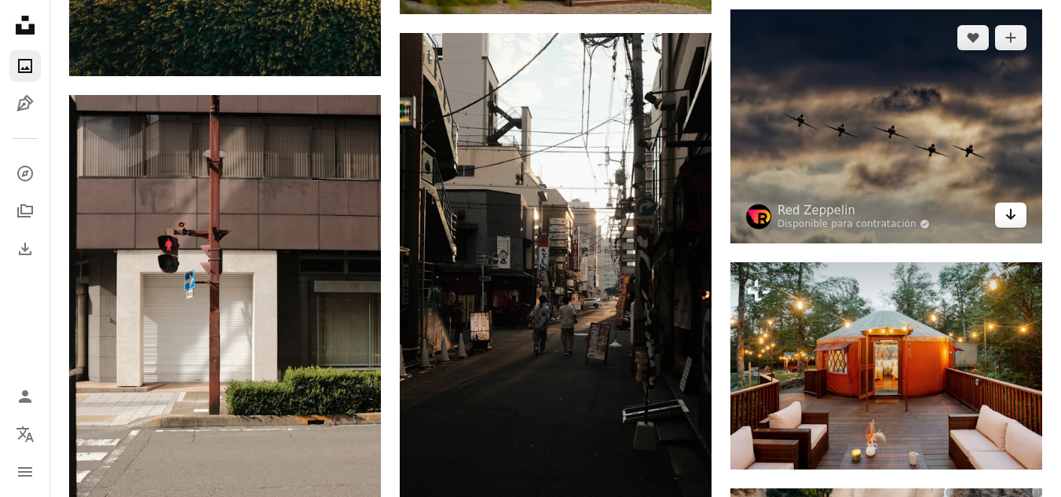
click at [1020, 219] on link "Arrow pointing down" at bounding box center [1010, 215] width 31 height 25
